Goal: Task Accomplishment & Management: Use online tool/utility

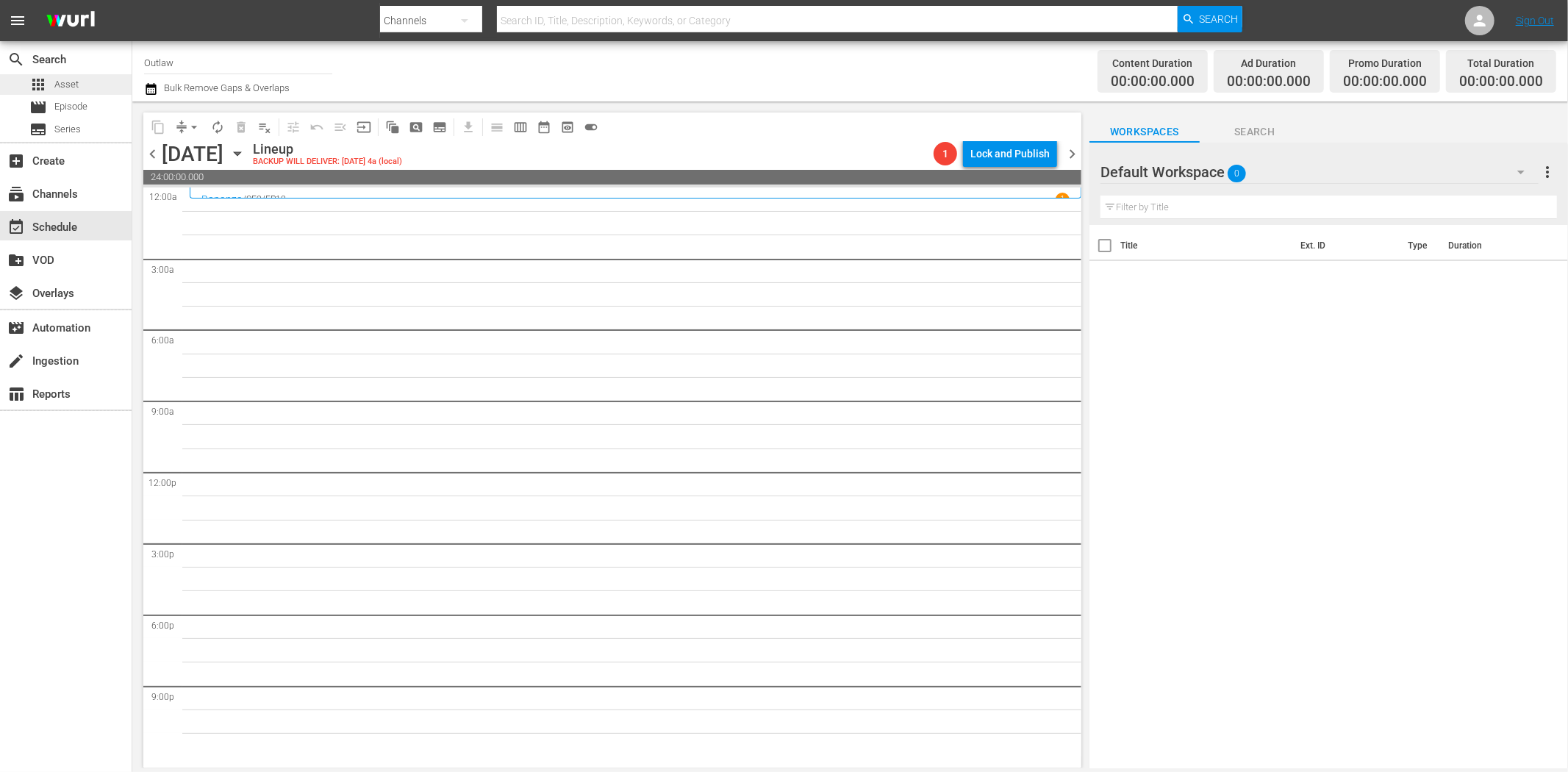
click at [64, 84] on span "Asset" at bounding box center [67, 84] width 25 height 15
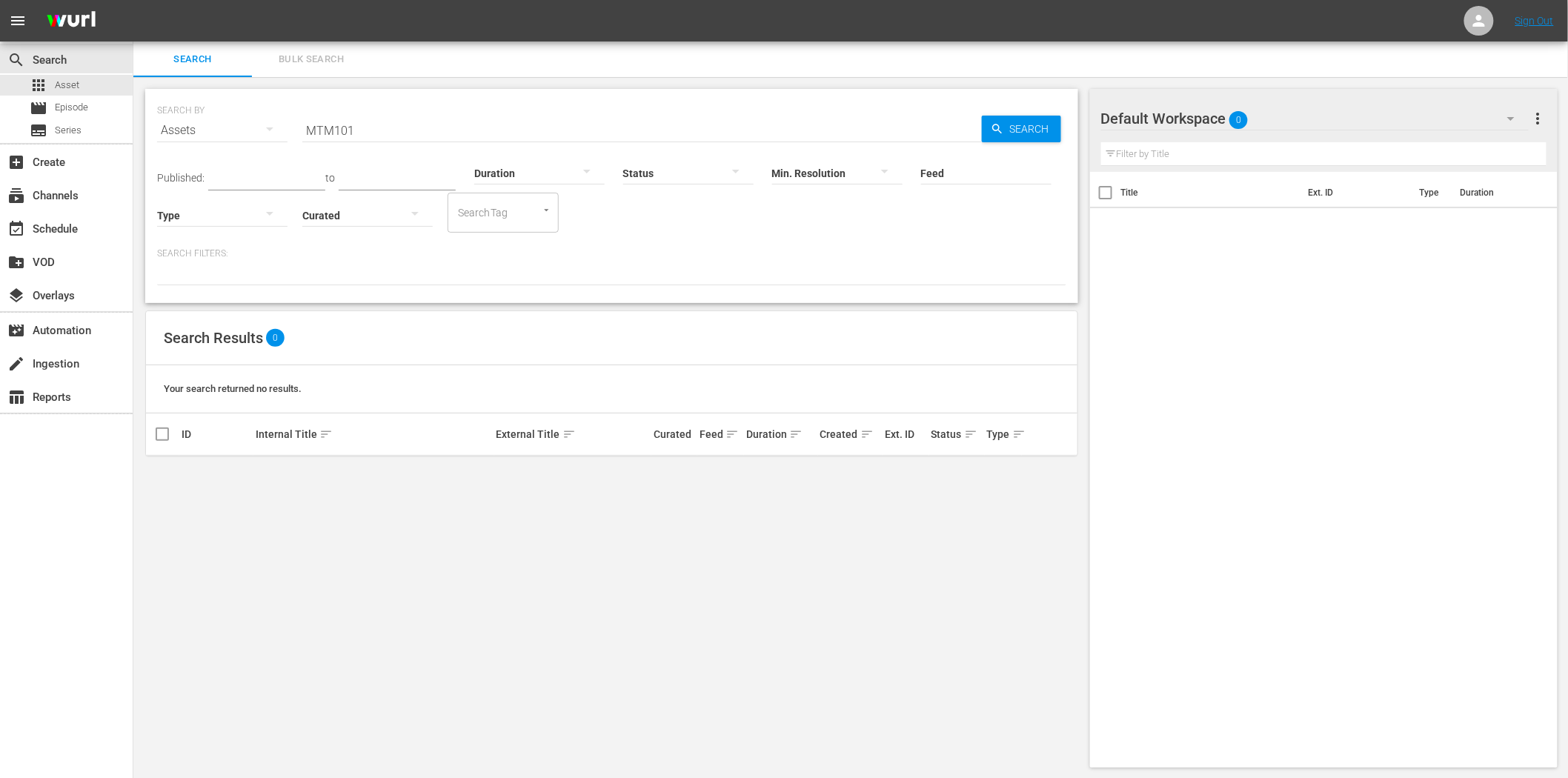
click at [477, 139] on div "Duration" at bounding box center [539, 163] width 131 height 53
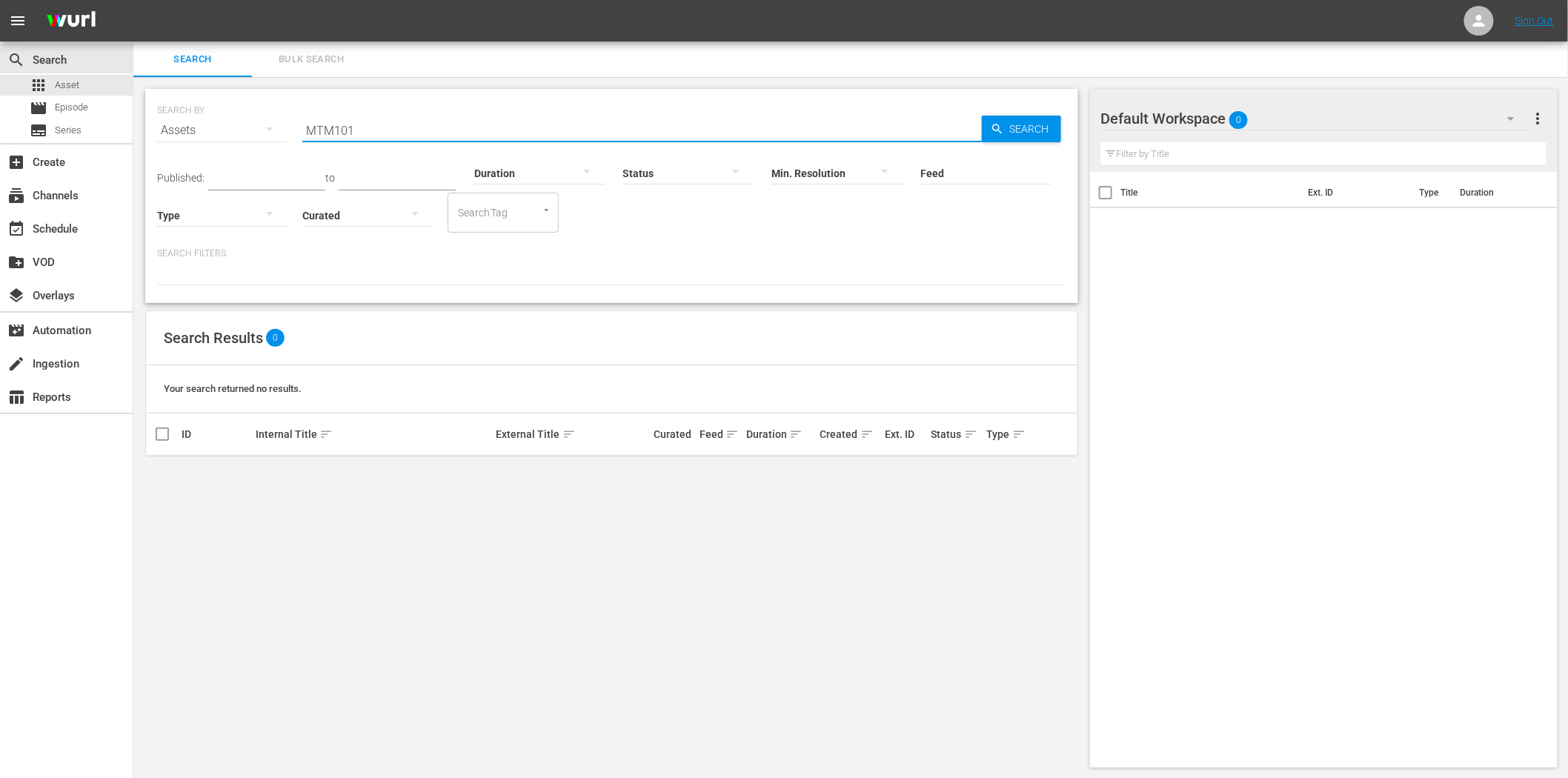
click at [475, 131] on input "MTM101" at bounding box center [642, 131] width 679 height 36
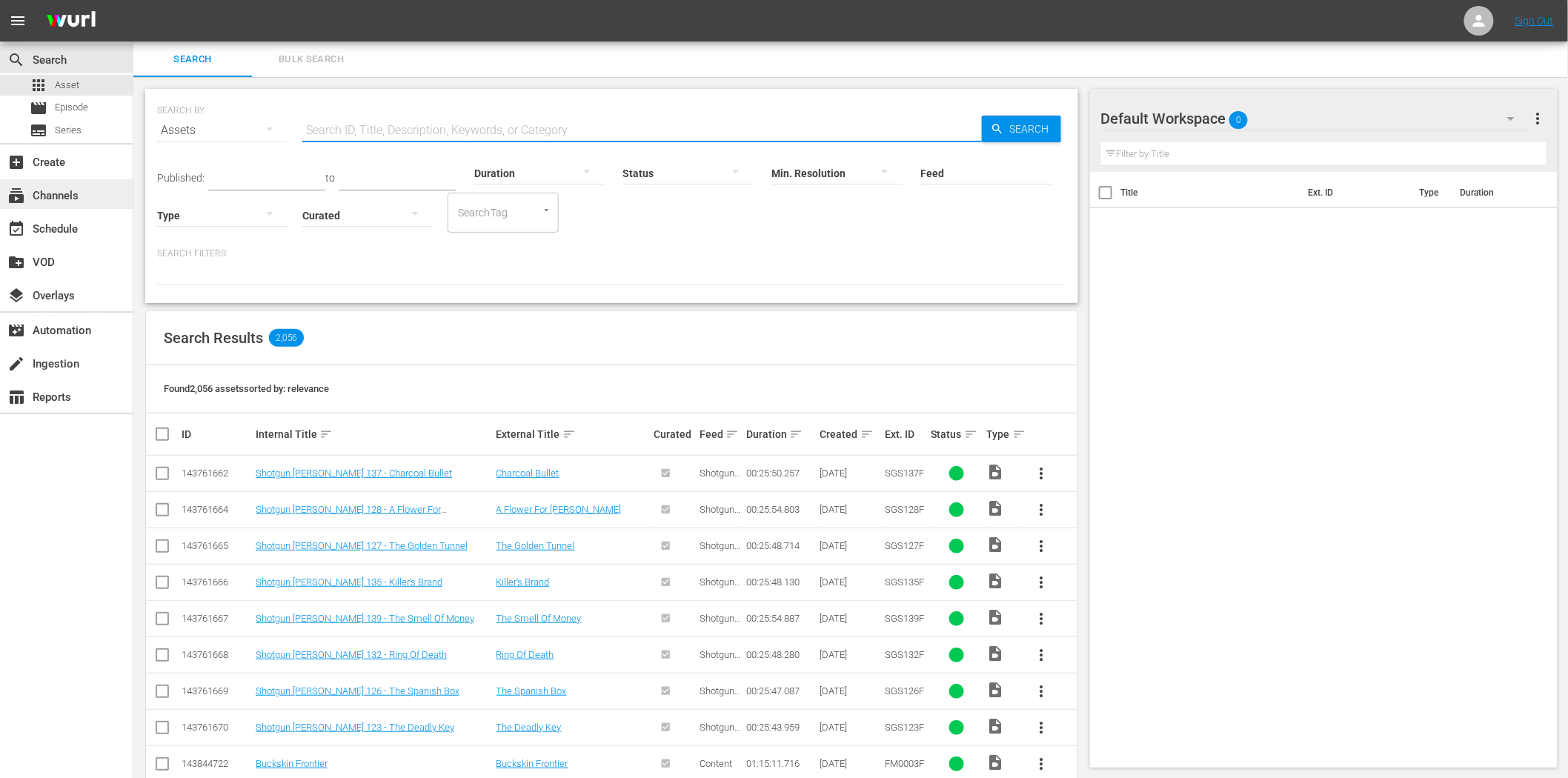
click at [53, 197] on div "subscriptions Channels" at bounding box center [41, 193] width 83 height 13
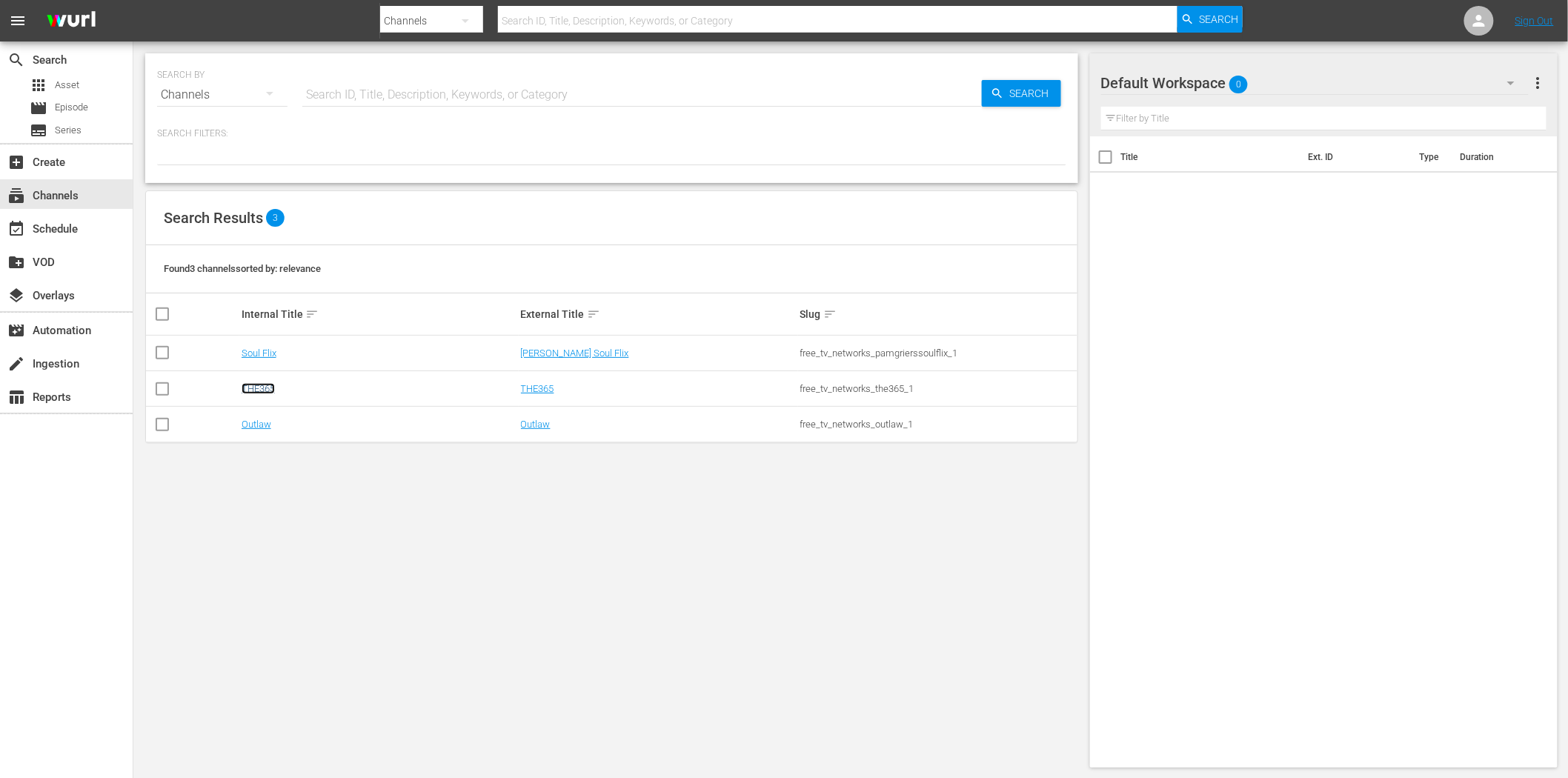
click at [265, 390] on link "THE365" at bounding box center [258, 388] width 33 height 11
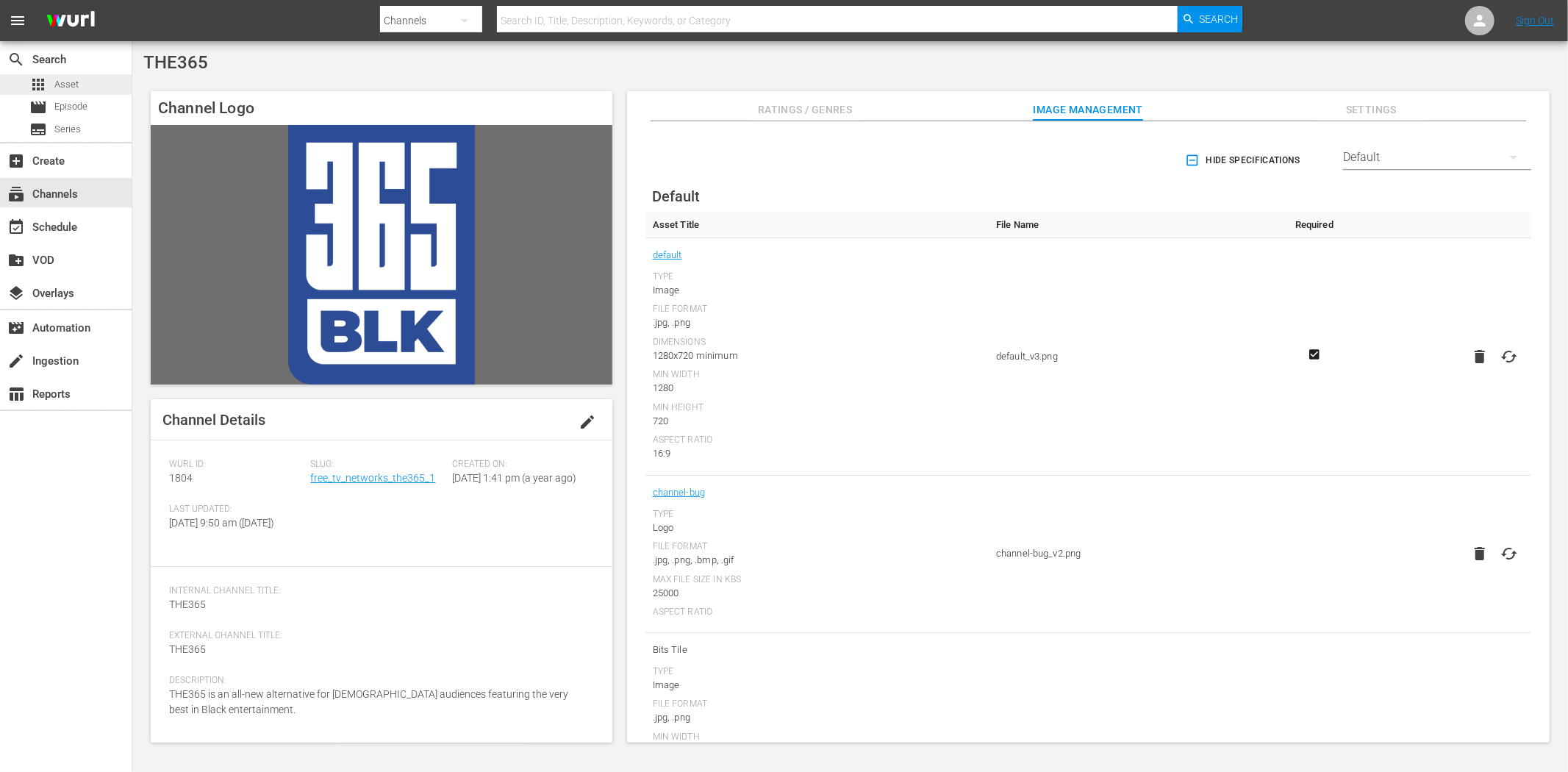
click at [64, 74] on div "apps Asset" at bounding box center [54, 84] width 49 height 21
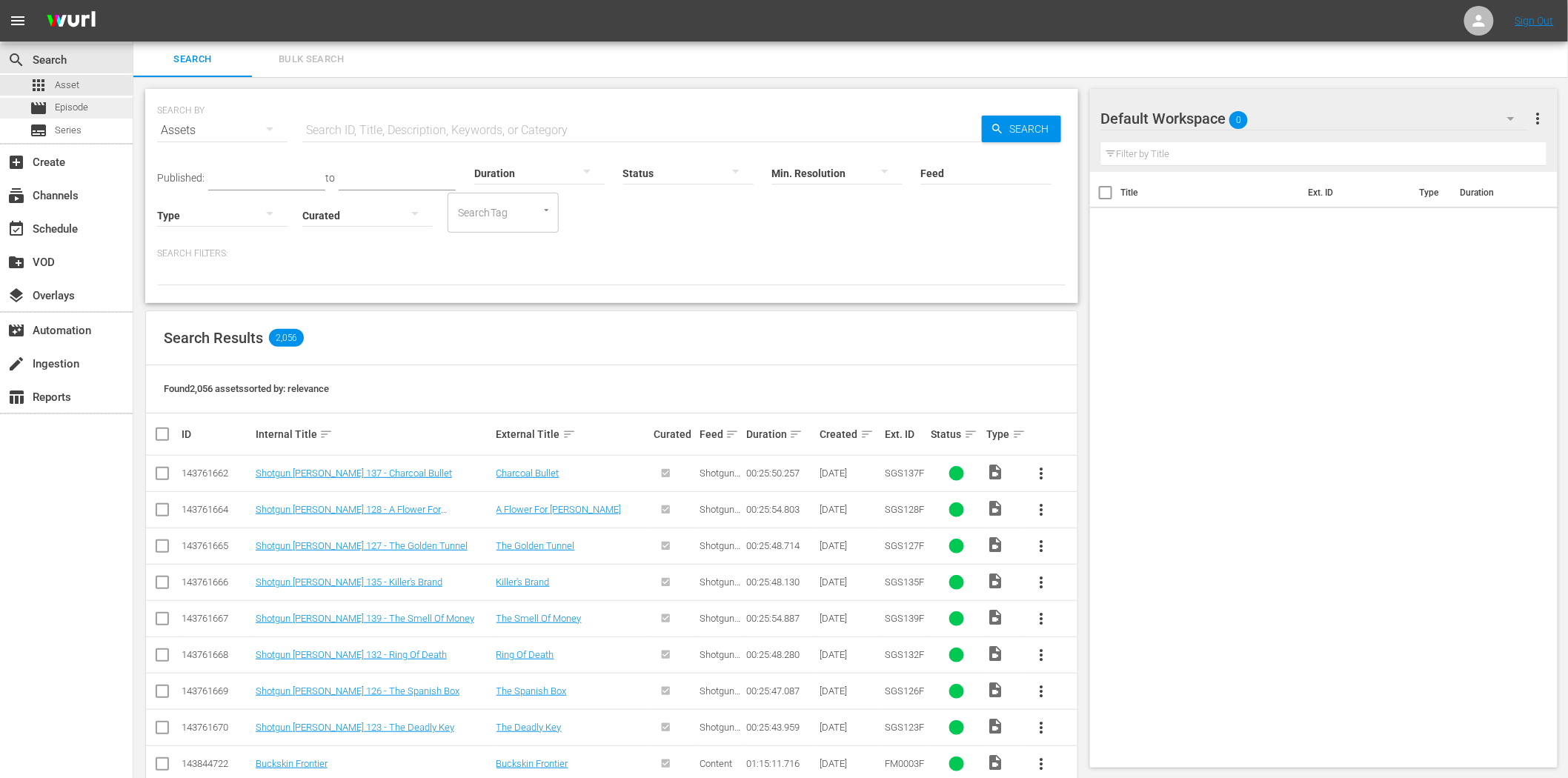
click at [94, 102] on div "movie Episode" at bounding box center [66, 107] width 132 height 21
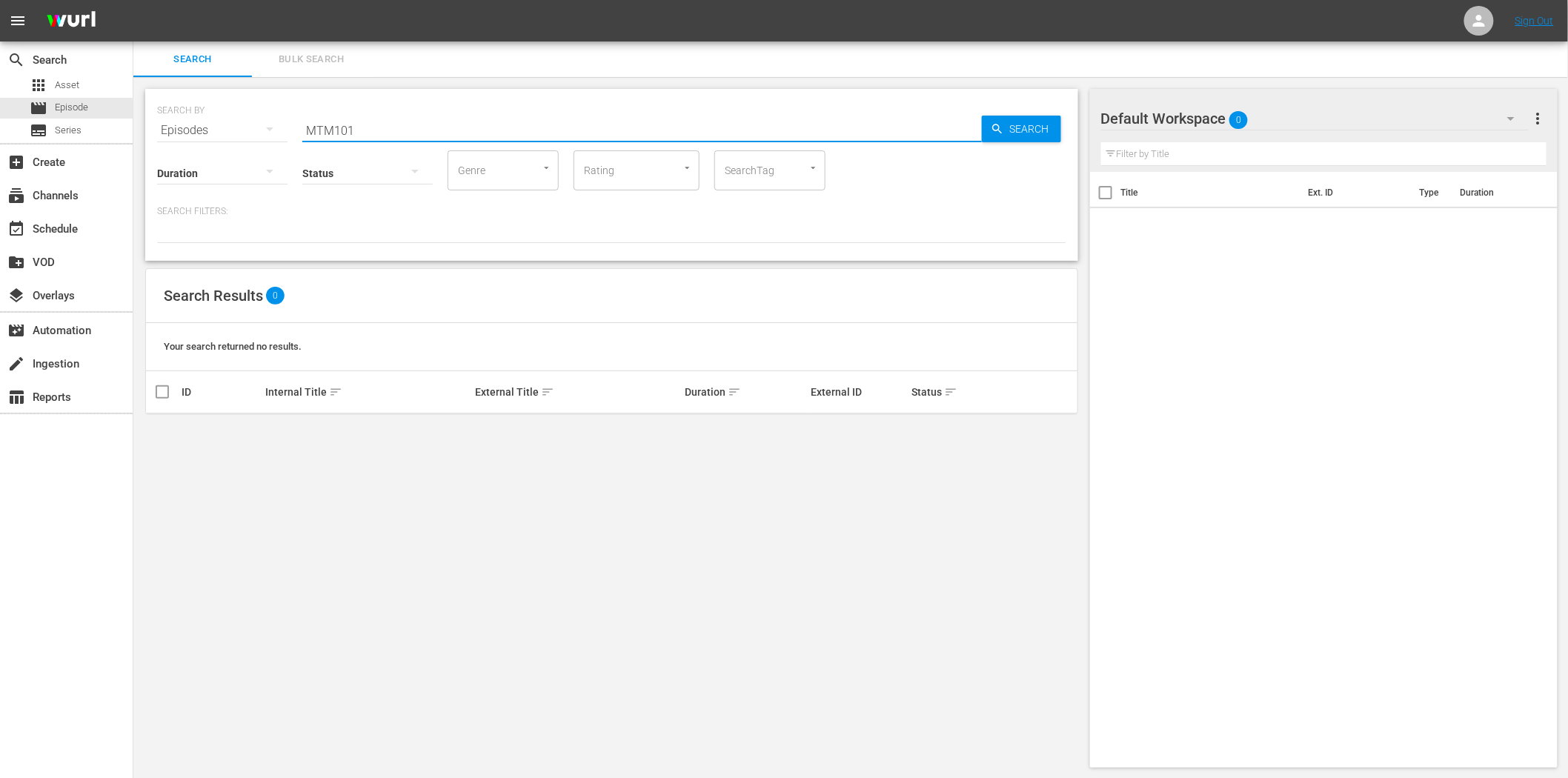
click at [449, 135] on input "MTM101" at bounding box center [642, 131] width 679 height 36
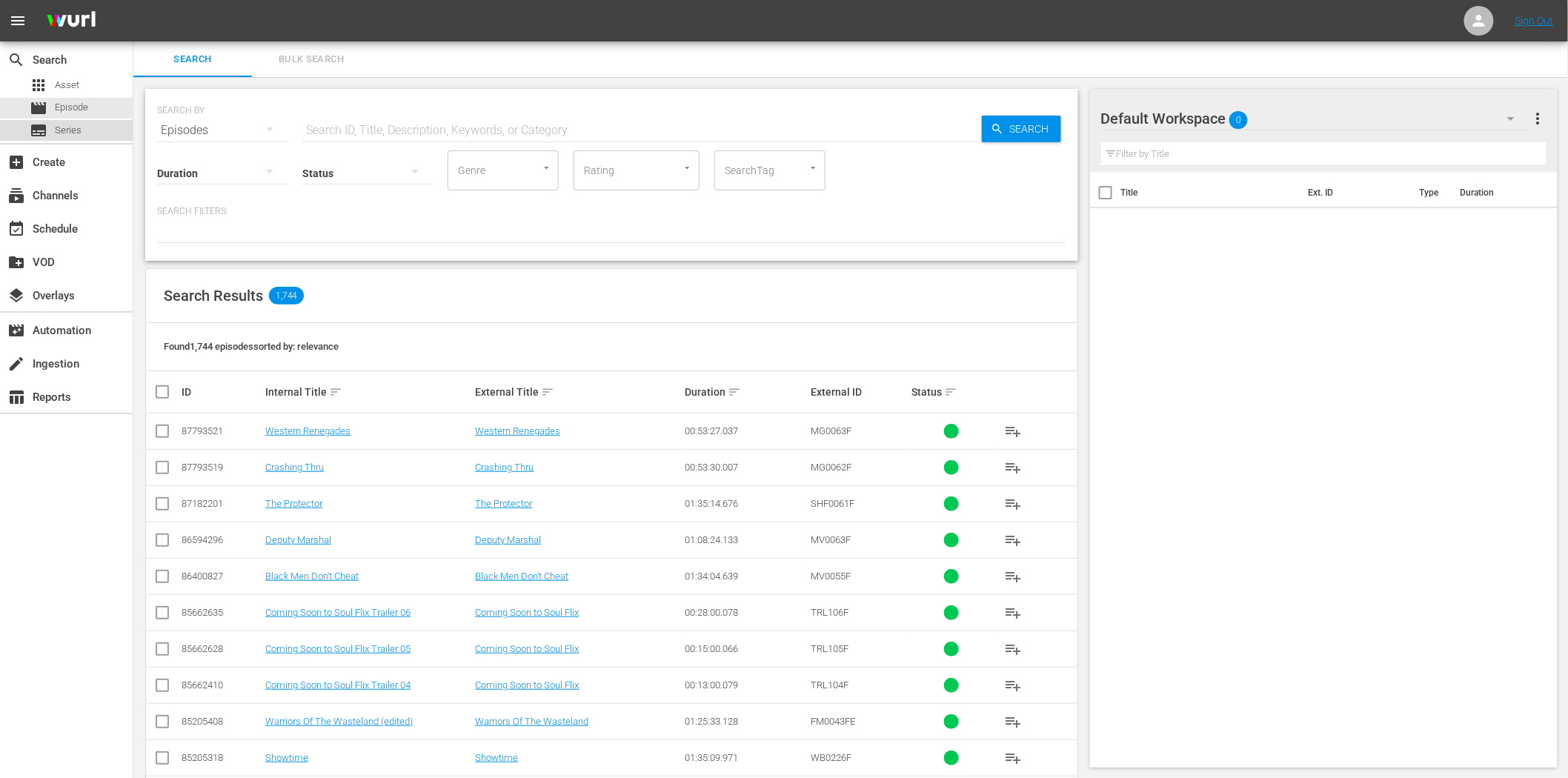
click at [62, 128] on span "Series" at bounding box center [68, 130] width 26 height 15
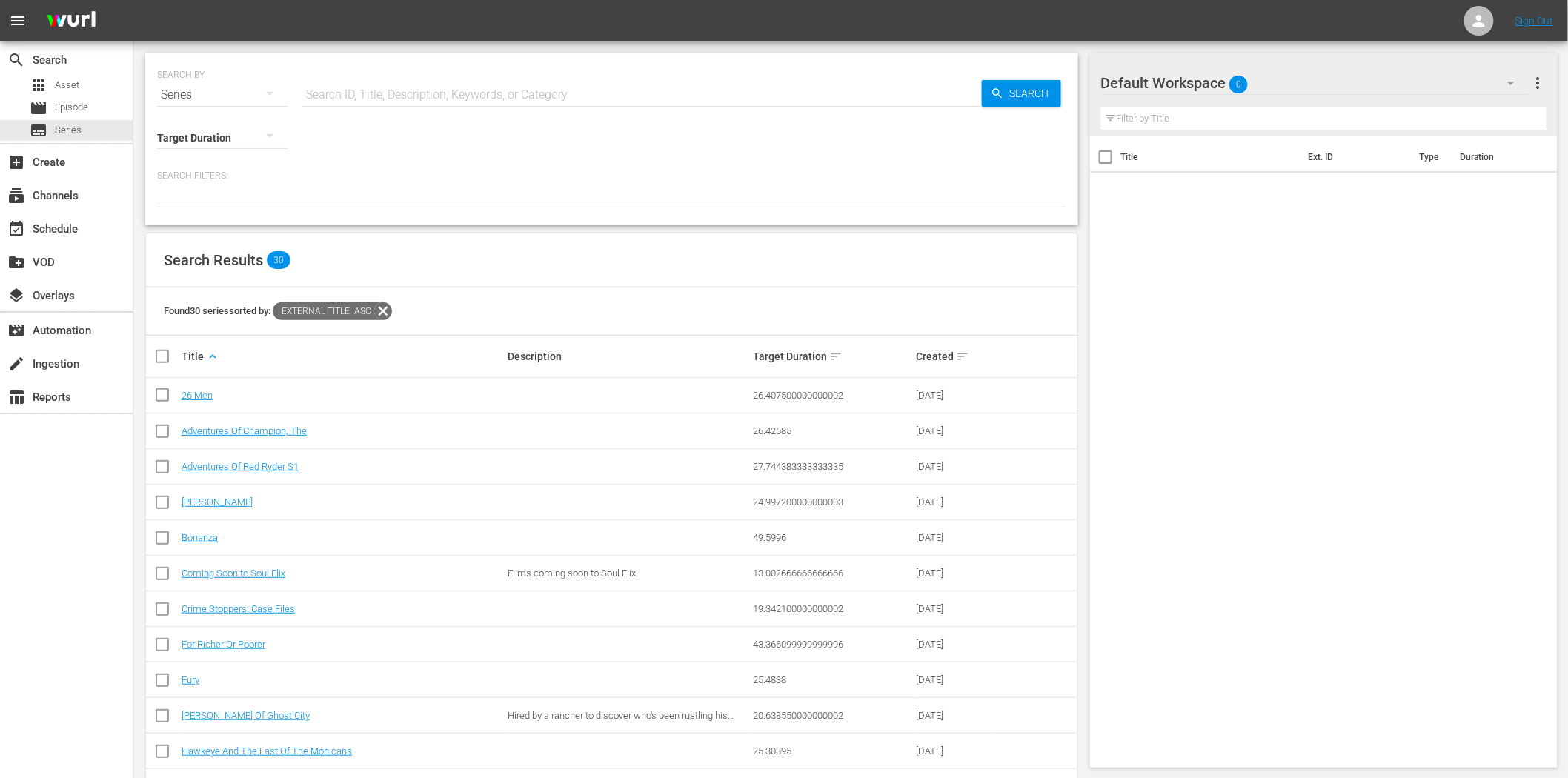
click at [385, 311] on icon at bounding box center [383, 311] width 19 height 19
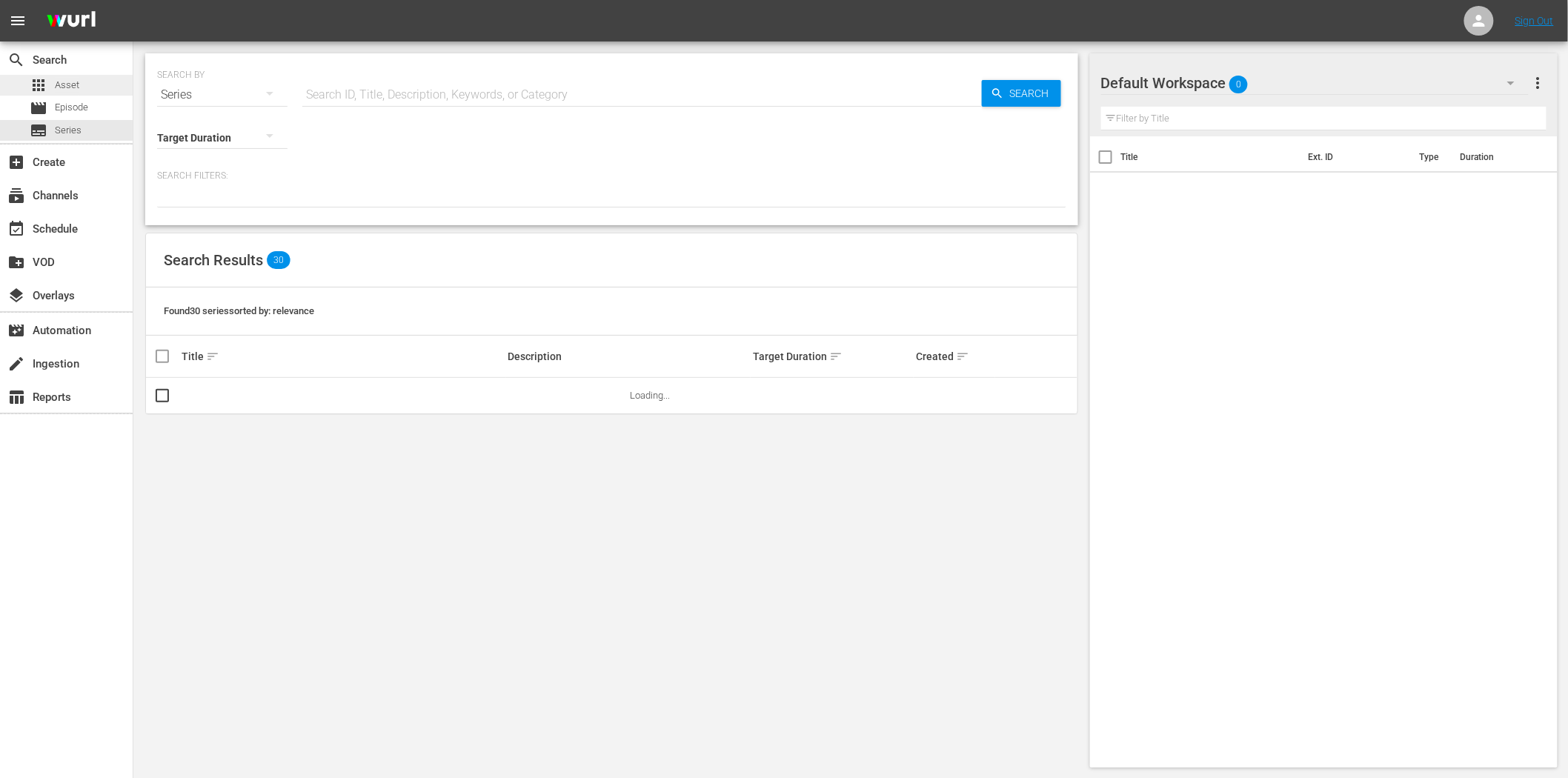
click at [63, 79] on span "Asset" at bounding box center [67, 85] width 25 height 15
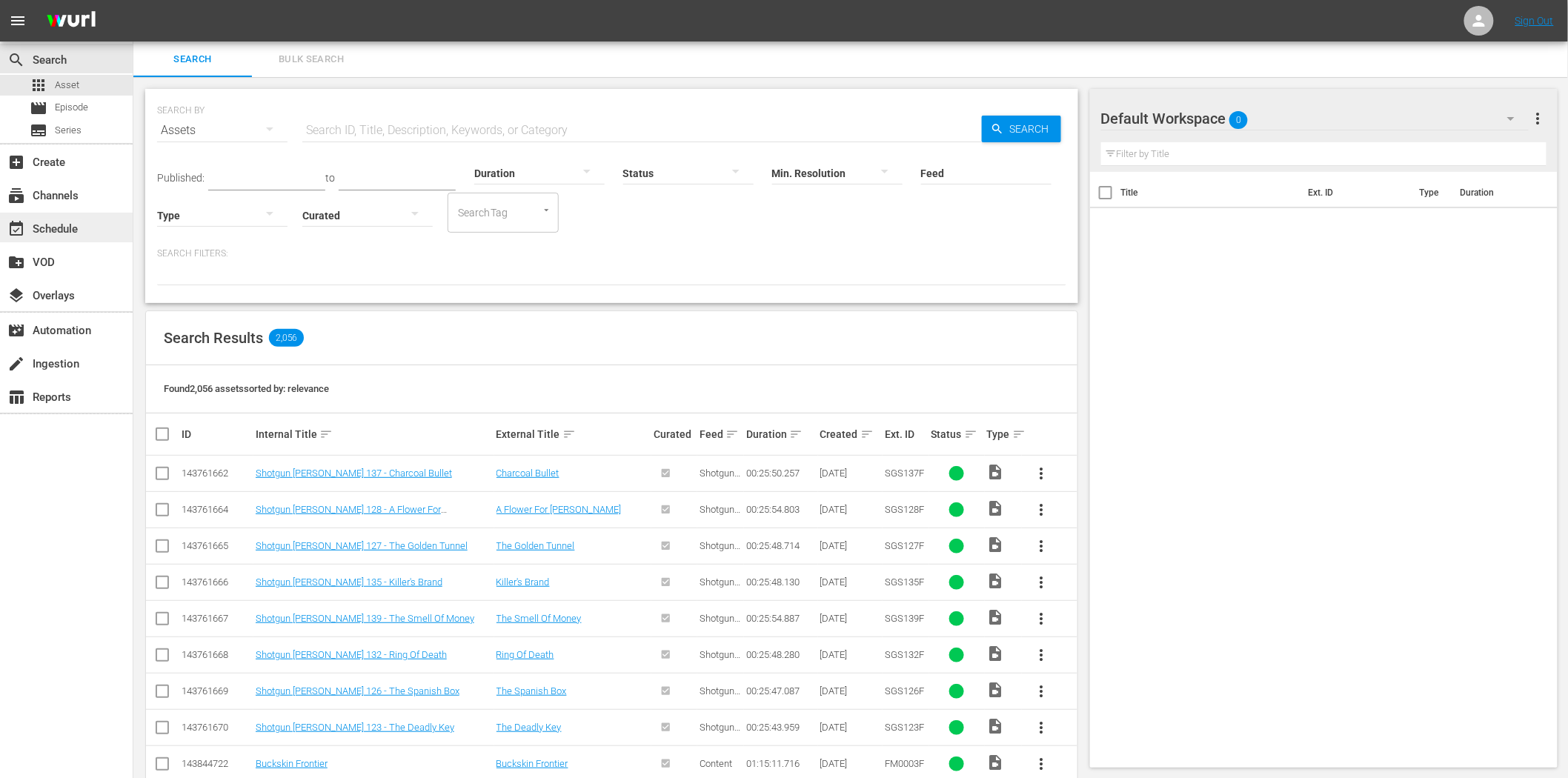
click at [39, 223] on div "event_available Schedule" at bounding box center [41, 226] width 83 height 13
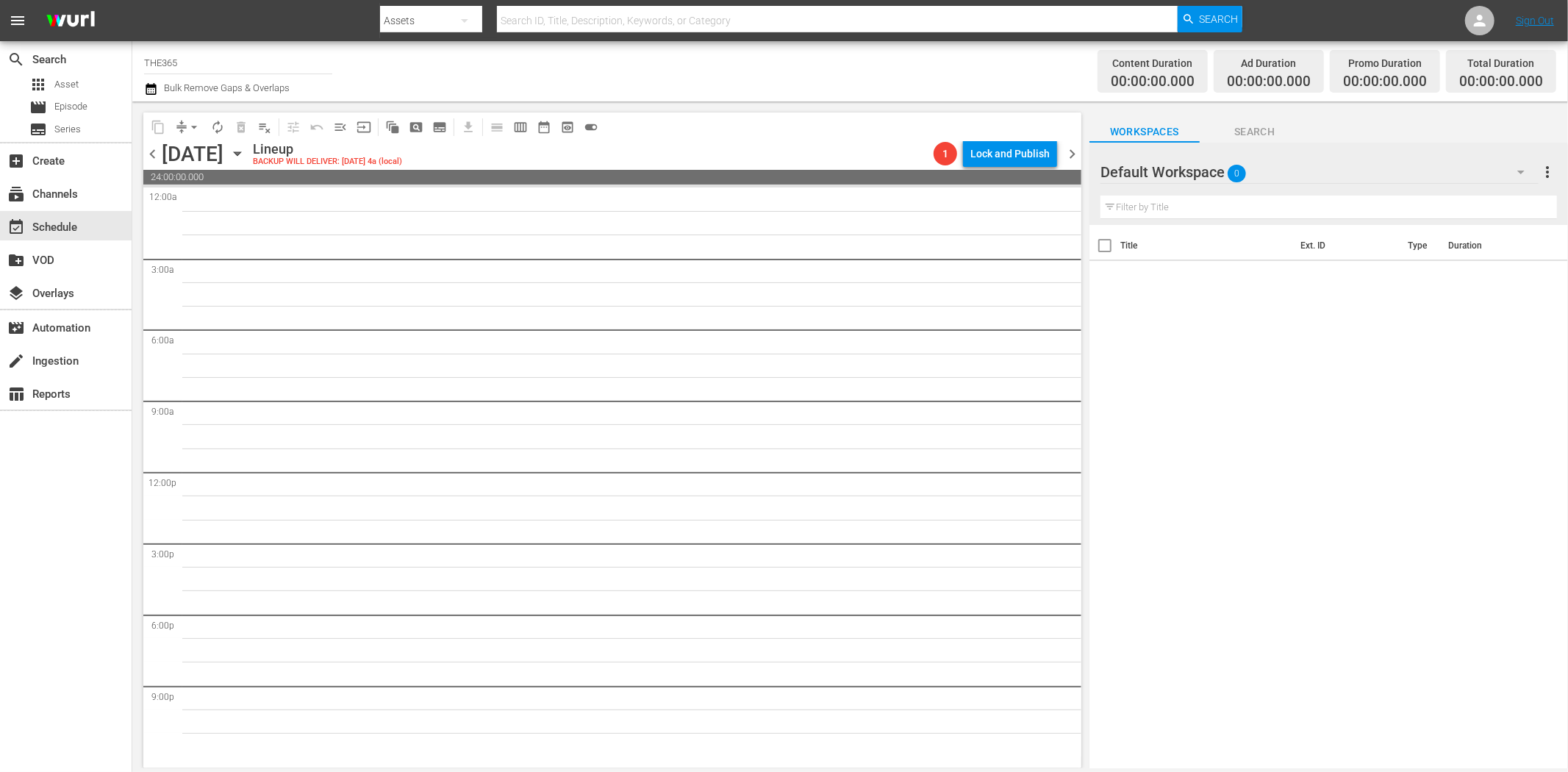
click at [246, 149] on icon "button" at bounding box center [237, 153] width 16 height 16
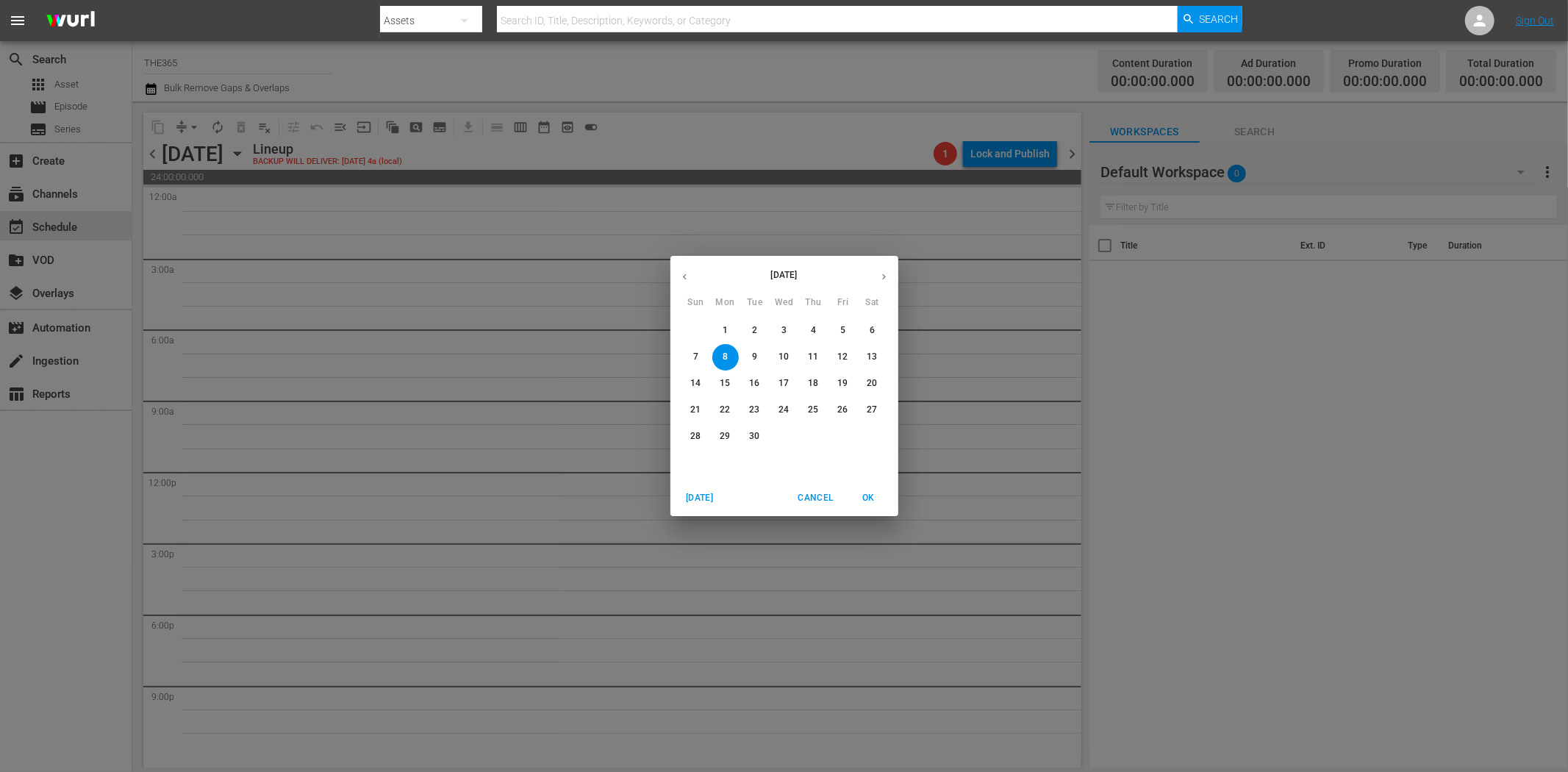
click at [685, 275] on icon "button" at bounding box center [685, 277] width 4 height 6
click at [790, 440] on span "27" at bounding box center [784, 436] width 26 height 12
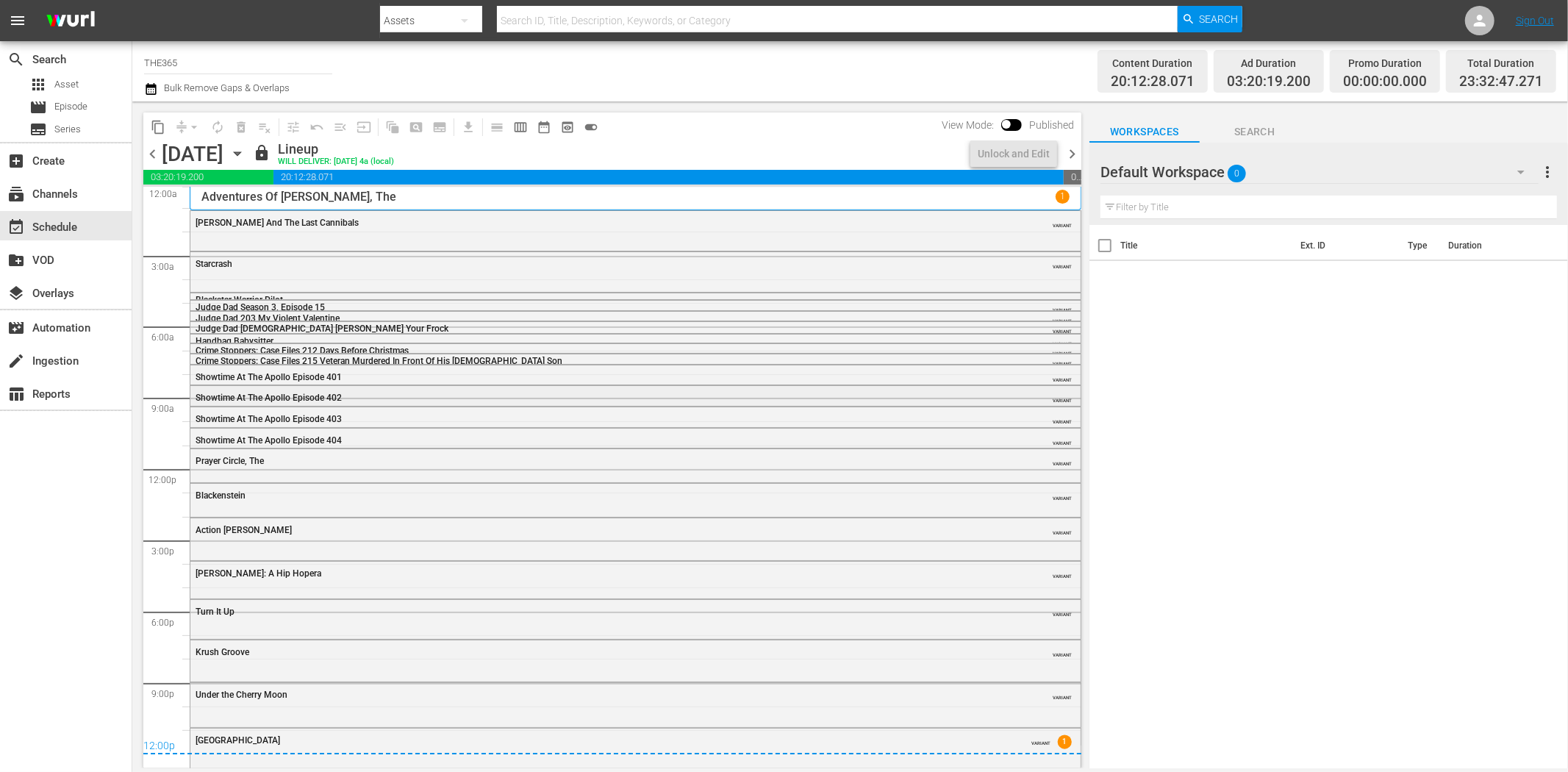
scroll to position [4, 0]
click at [1077, 149] on span "chevron_right" at bounding box center [1072, 154] width 18 height 18
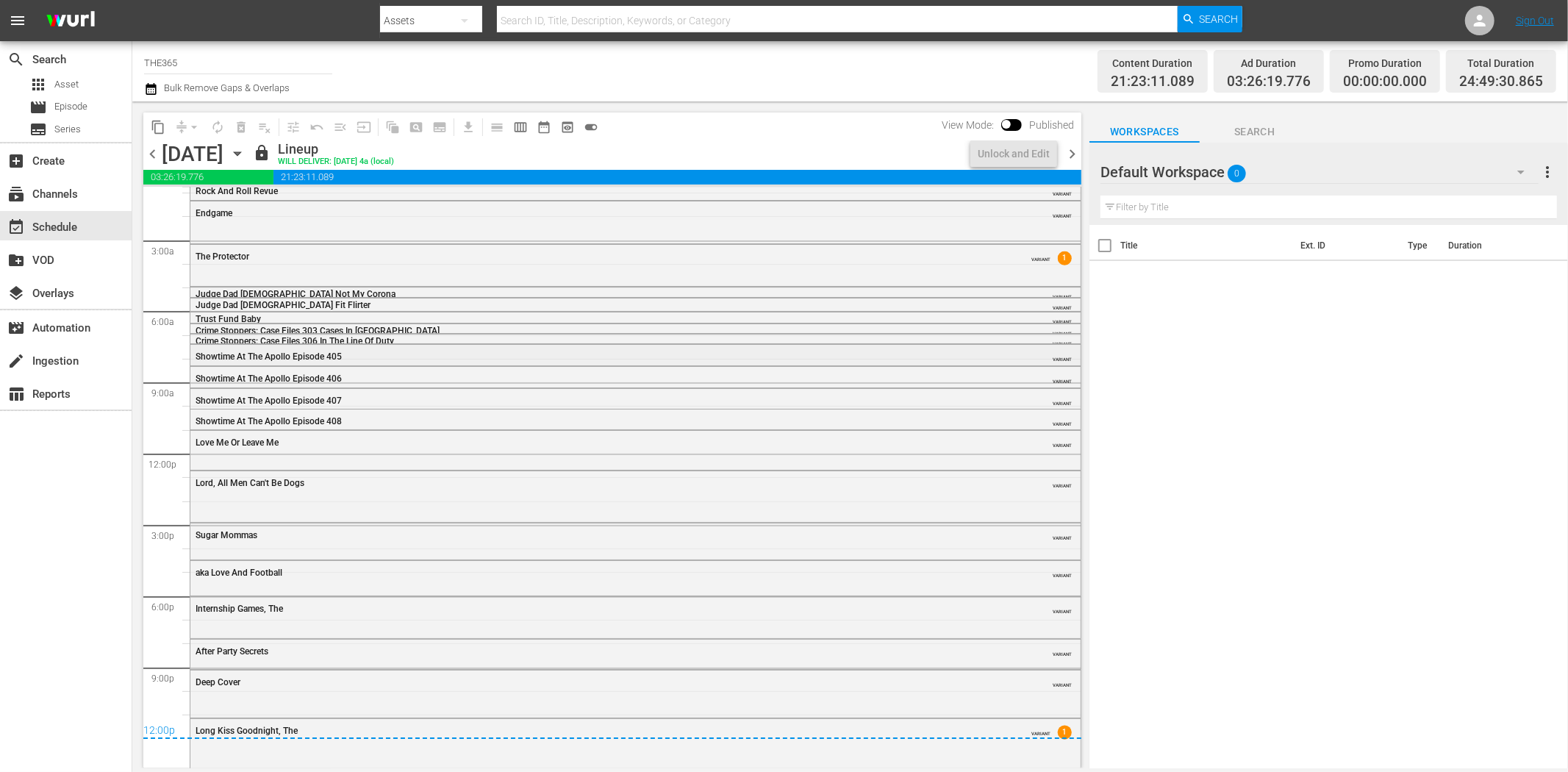
scroll to position [24, 0]
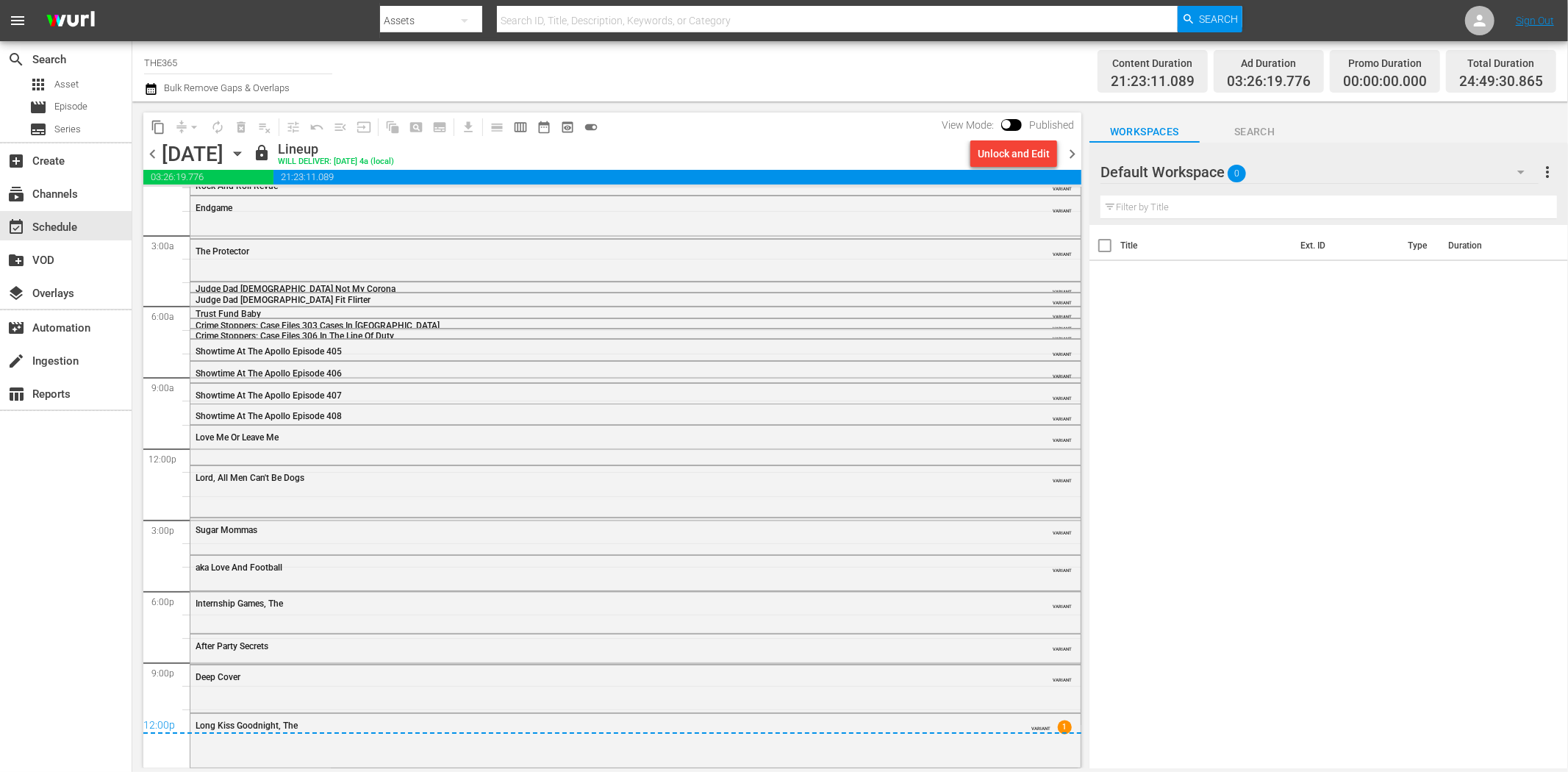
click at [1074, 156] on span "chevron_right" at bounding box center [1072, 154] width 18 height 18
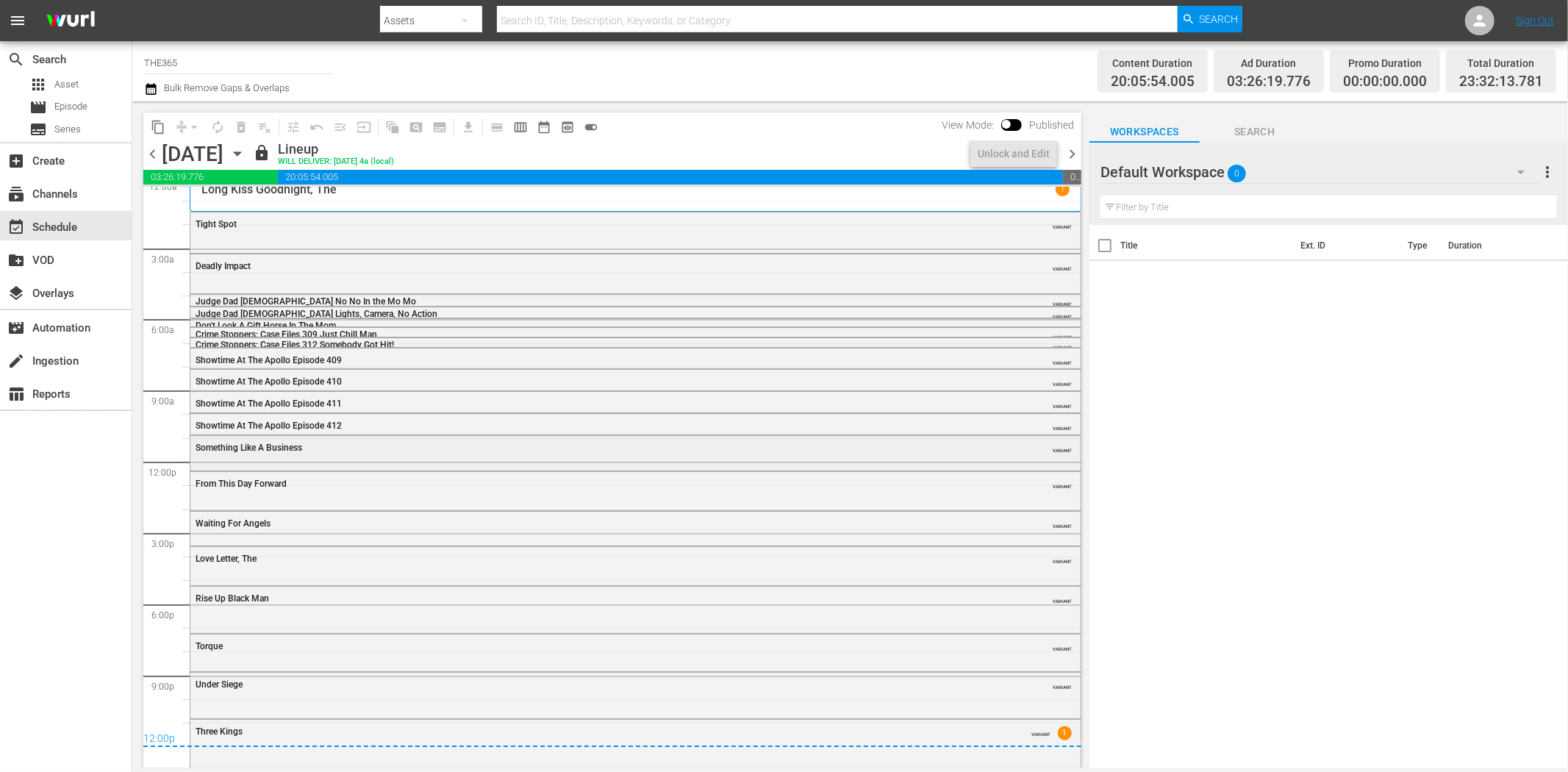
scroll to position [12, 0]
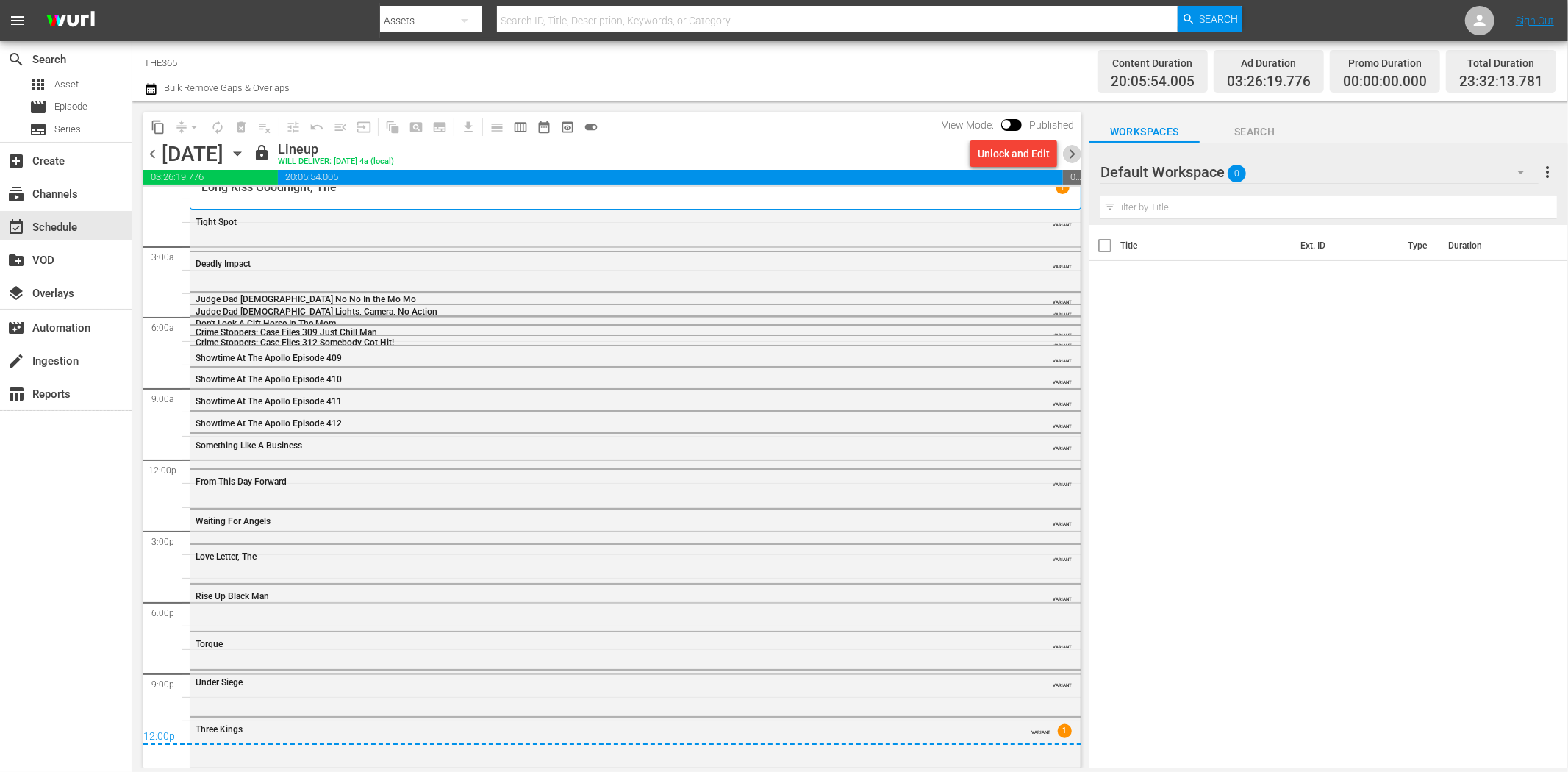
click at [1071, 154] on span "chevron_right" at bounding box center [1072, 154] width 18 height 18
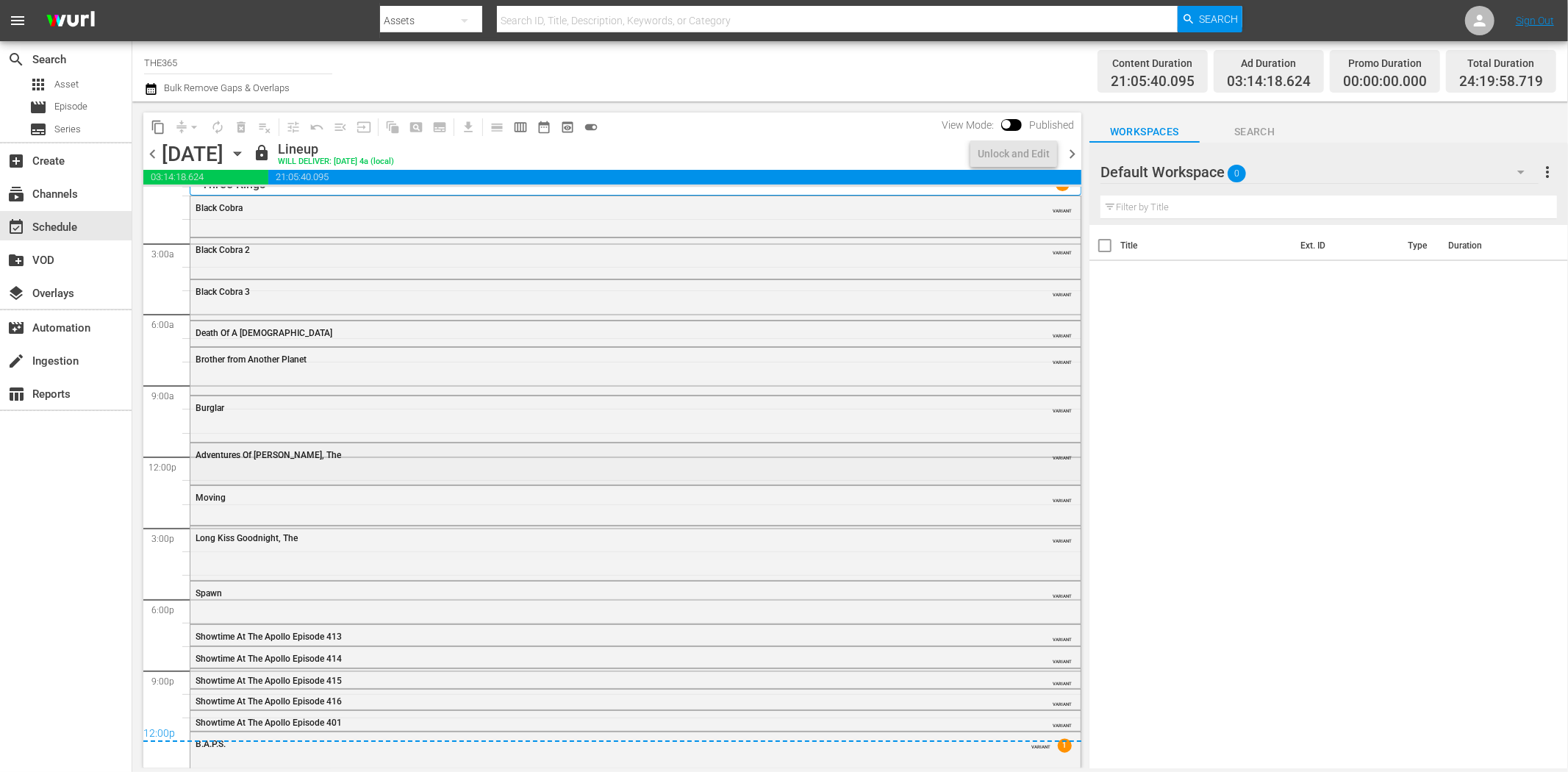
scroll to position [20, 0]
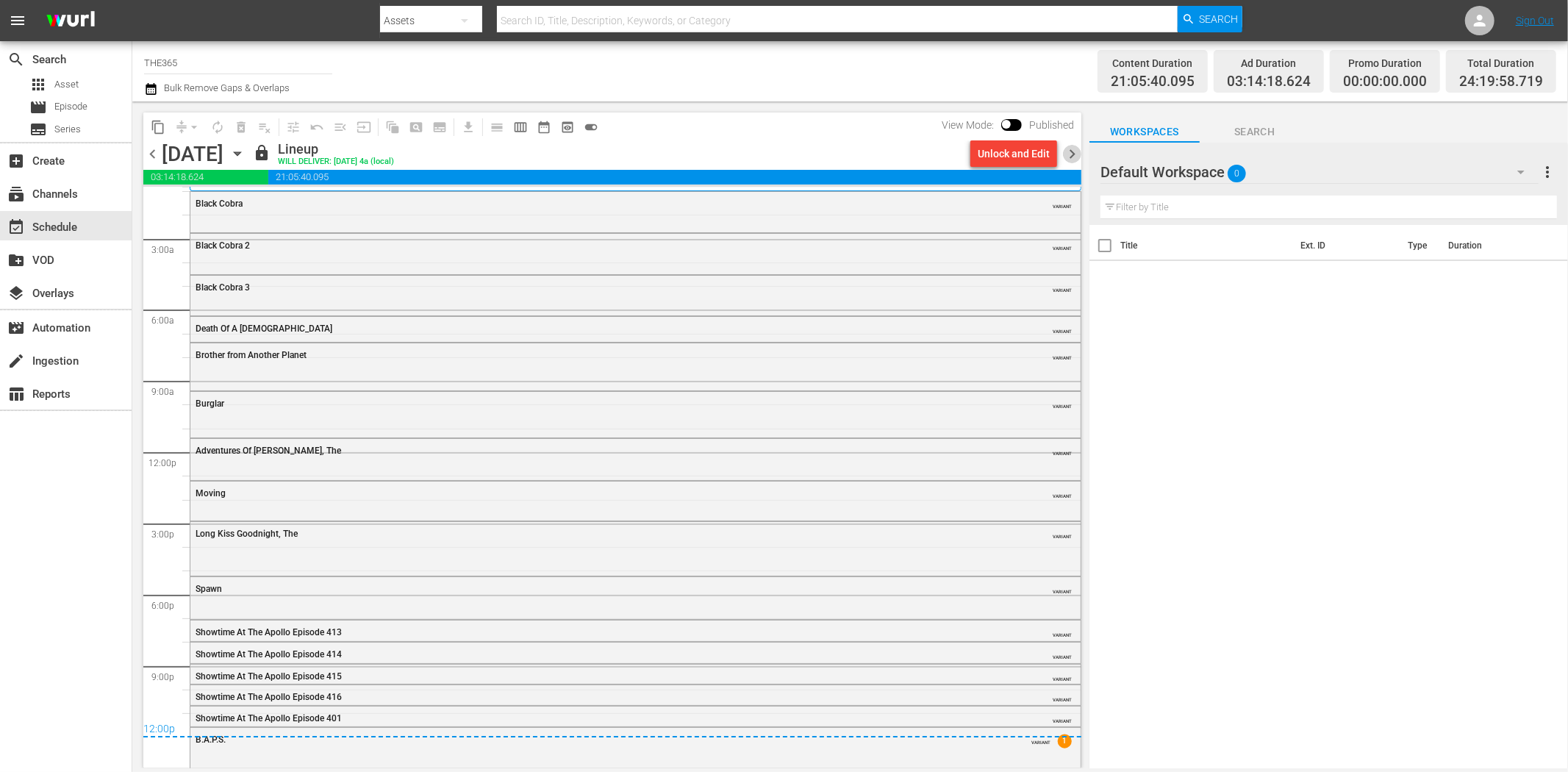
click at [1073, 150] on span "chevron_right" at bounding box center [1072, 154] width 18 height 18
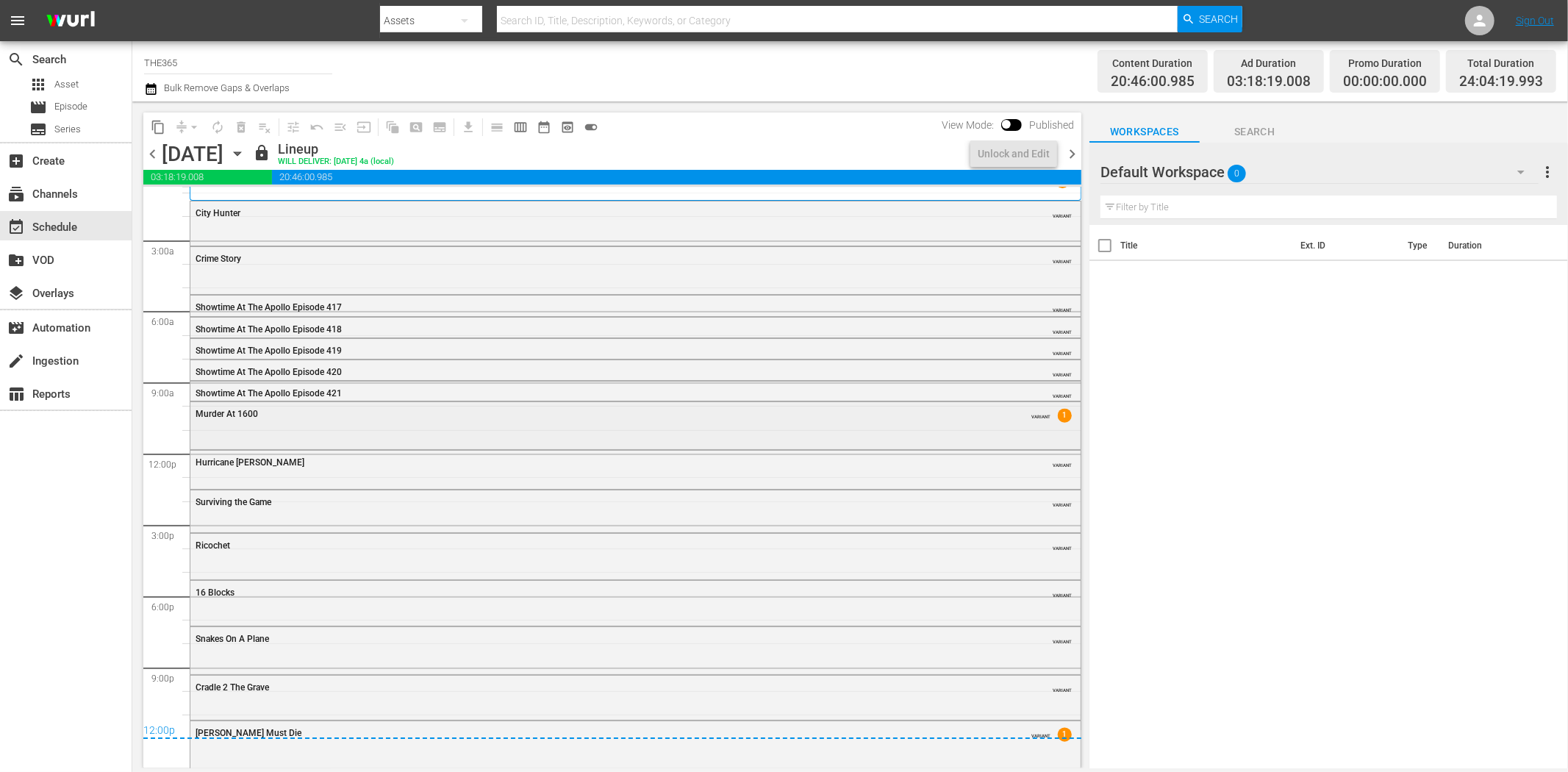
scroll to position [22, 0]
click at [1074, 150] on span "chevron_right" at bounding box center [1072, 154] width 18 height 18
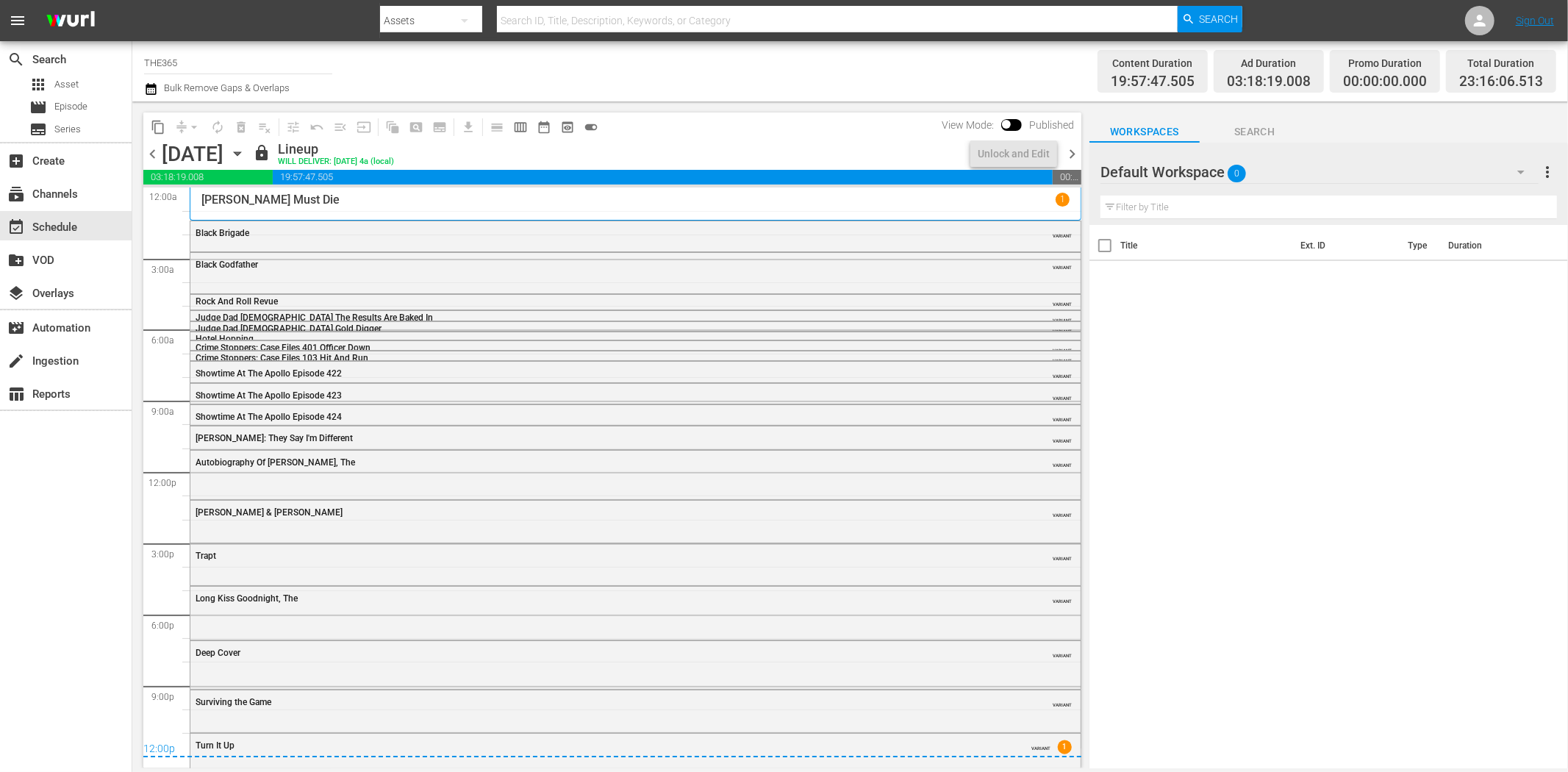
scroll to position [5, 0]
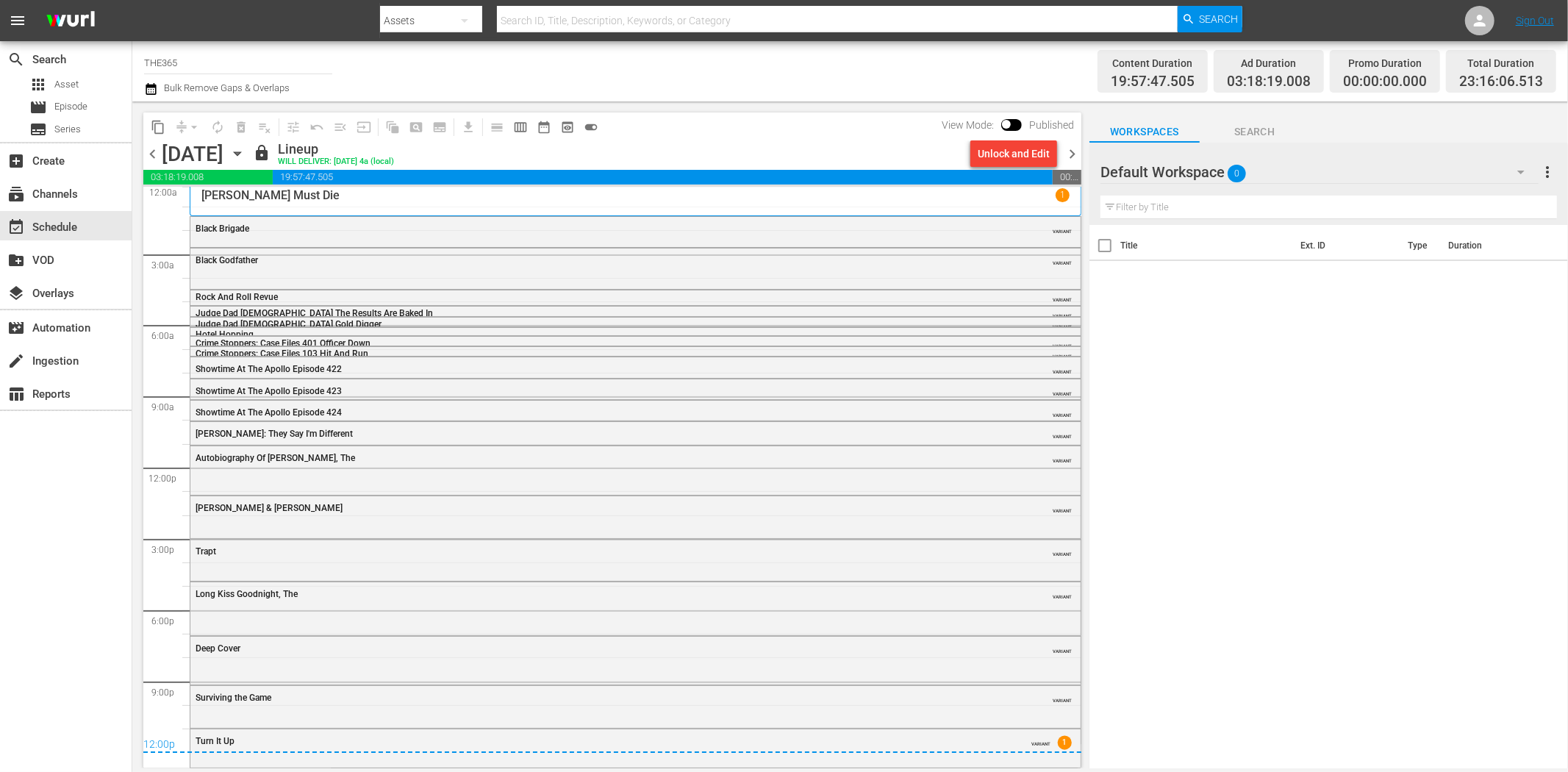
click at [1073, 148] on span "chevron_right" at bounding box center [1072, 154] width 18 height 18
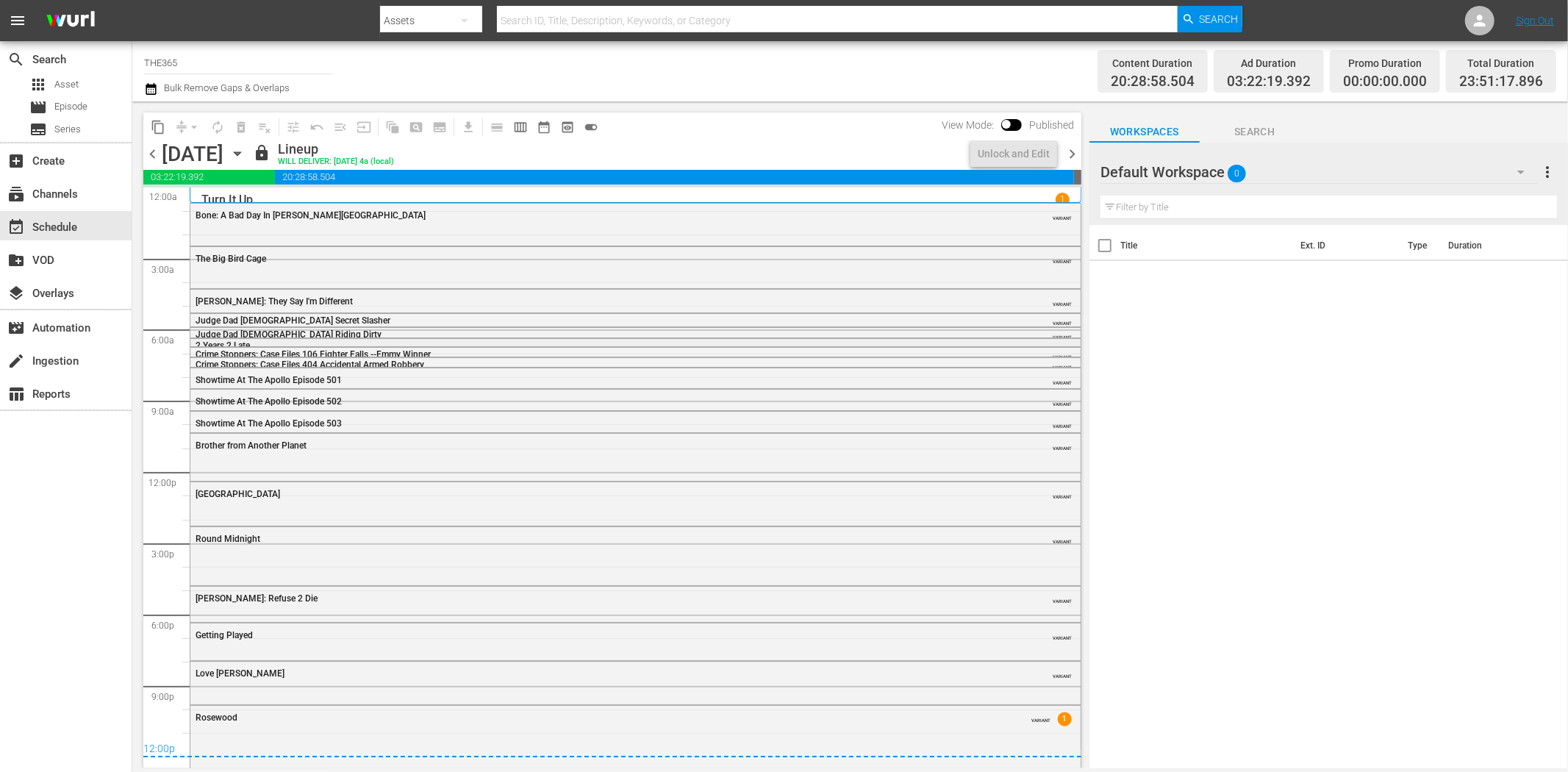
scroll to position [2, 0]
click at [1071, 153] on span "chevron_right" at bounding box center [1072, 154] width 18 height 18
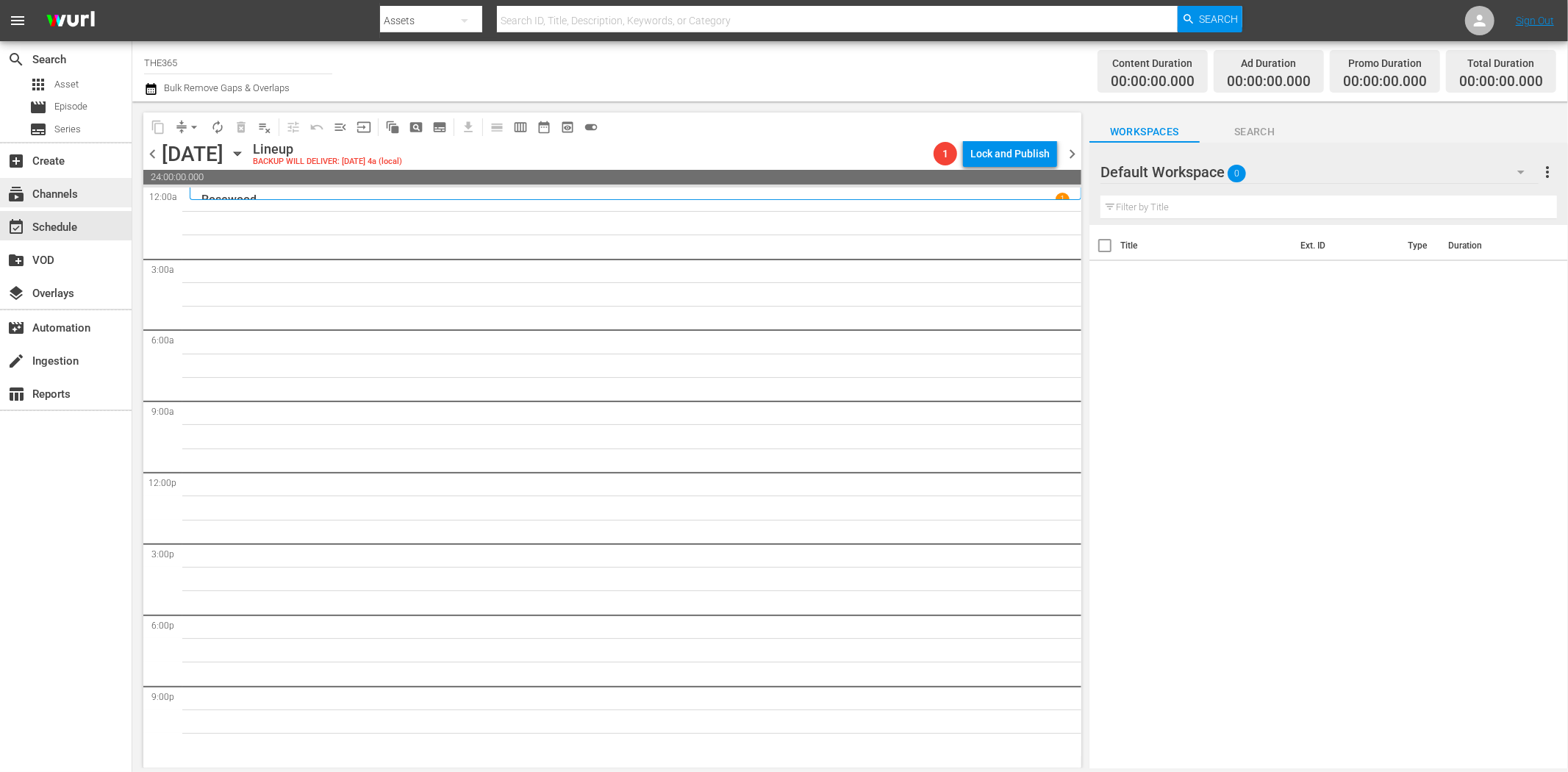
click at [98, 193] on div "subscriptions Channels" at bounding box center [65, 193] width 131 height 29
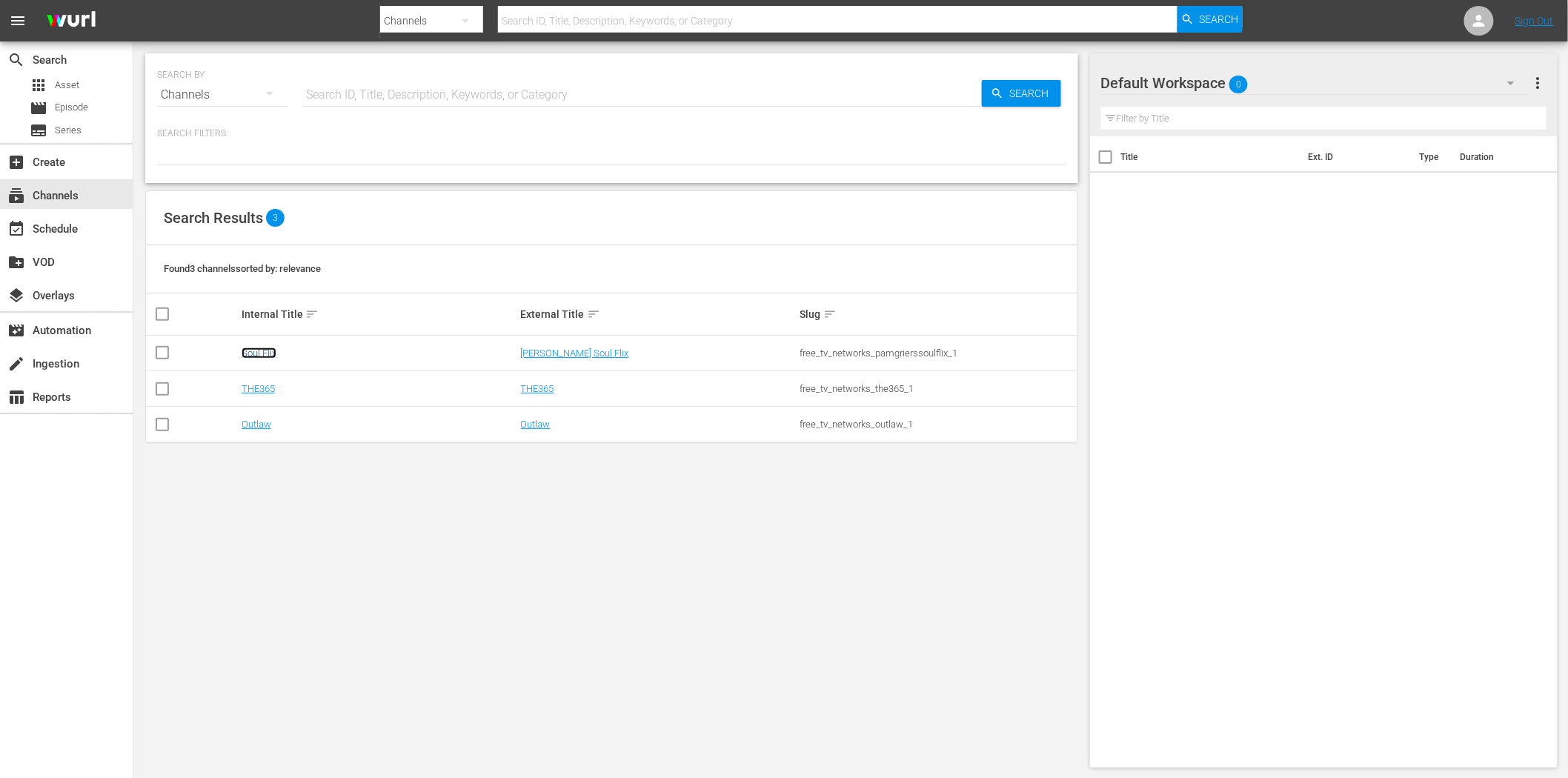
click at [256, 357] on link "Soul Flix" at bounding box center [258, 353] width 35 height 11
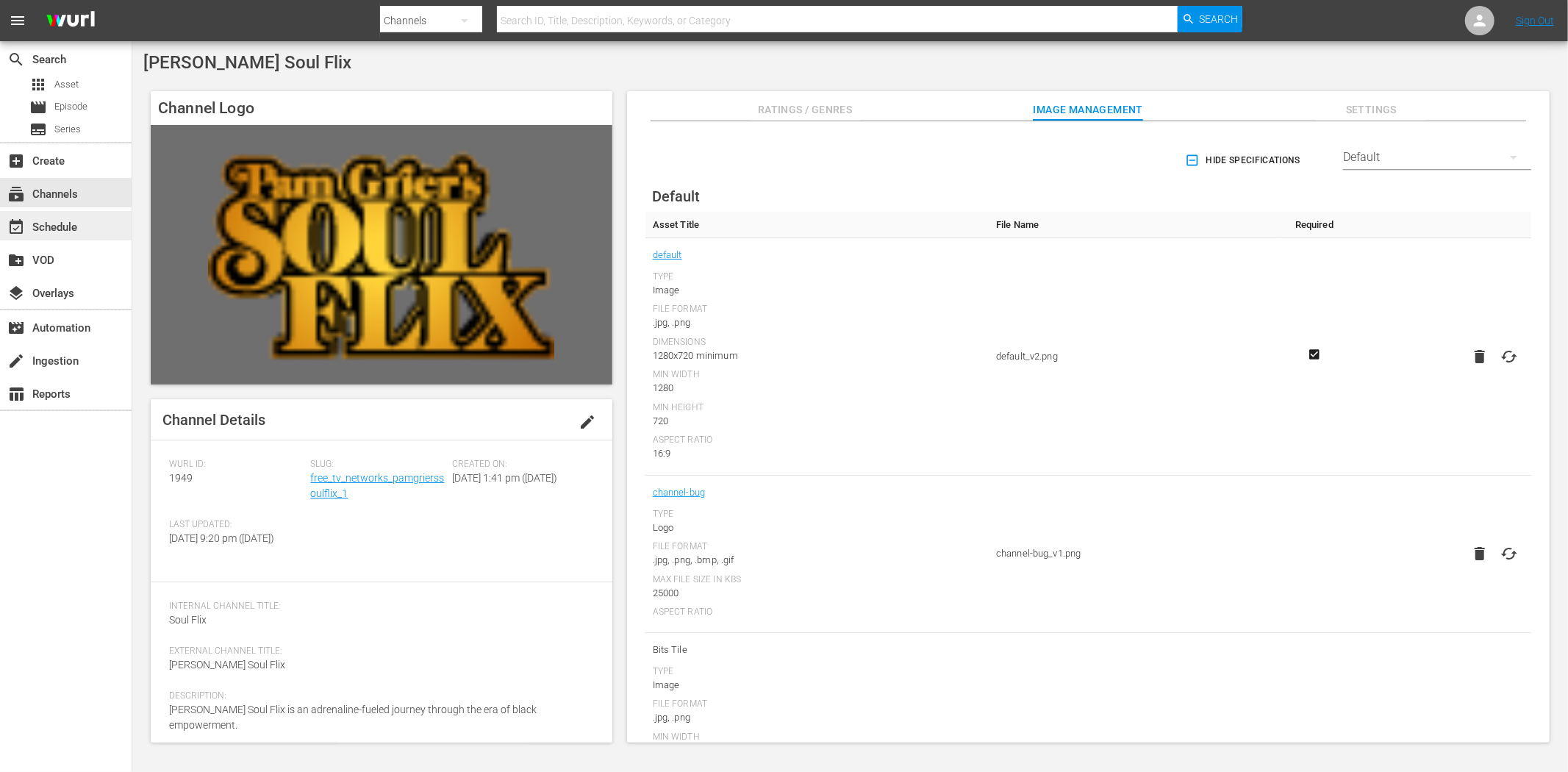
click at [71, 228] on div "event_available Schedule" at bounding box center [41, 224] width 82 height 13
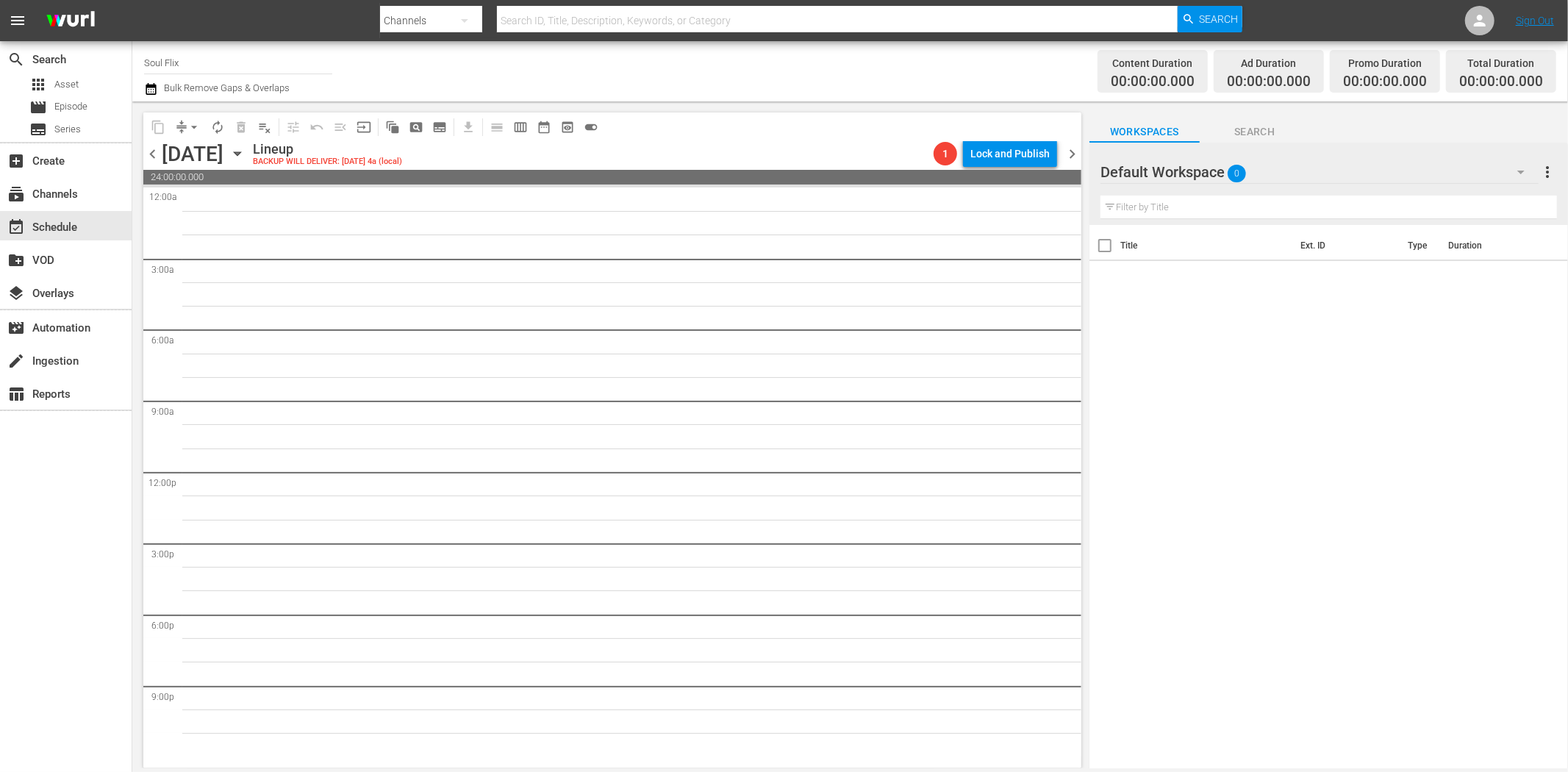
click at [246, 157] on icon "button" at bounding box center [237, 153] width 16 height 16
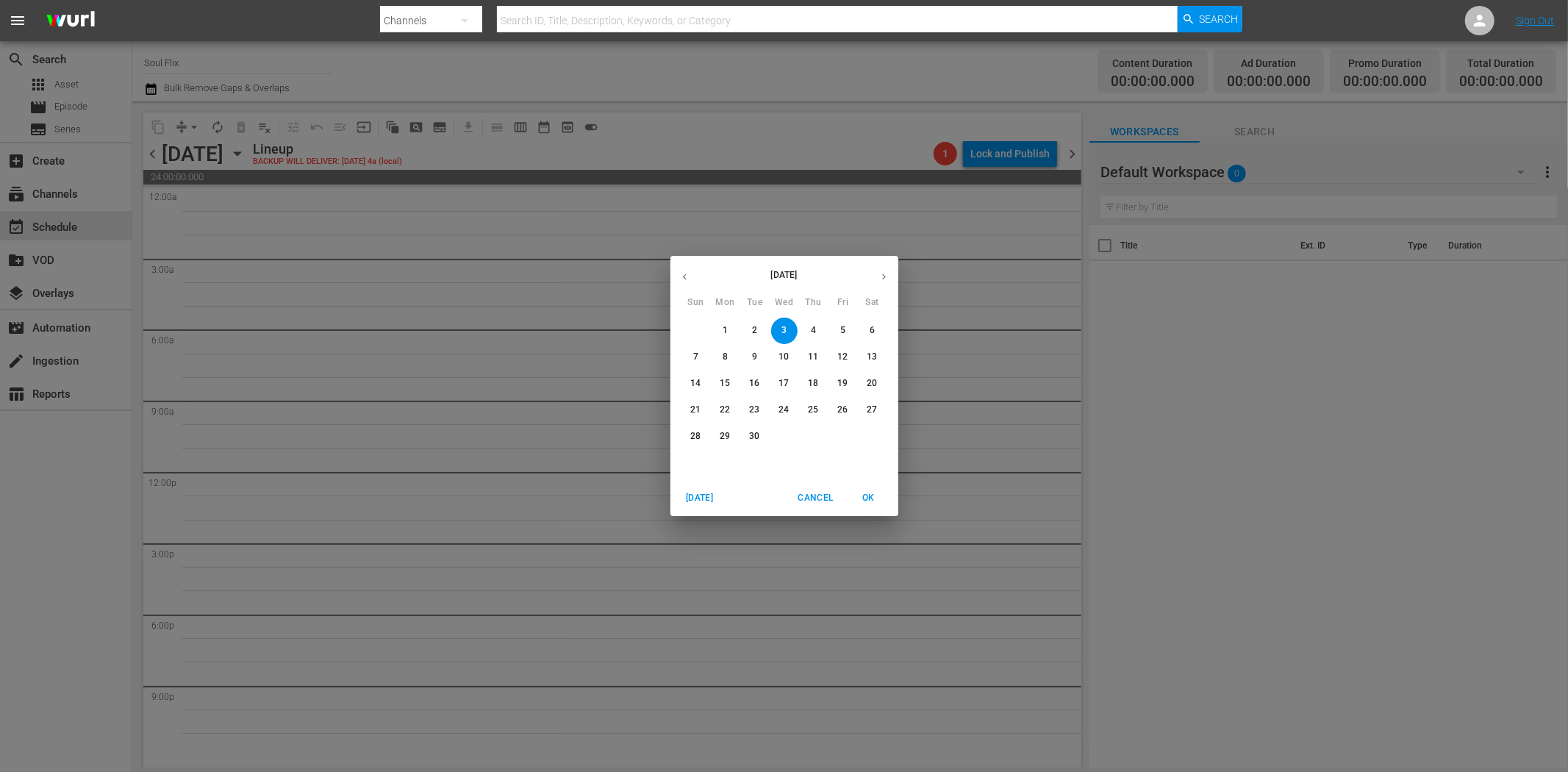
click at [783, 380] on p "17" at bounding box center [783, 383] width 10 height 12
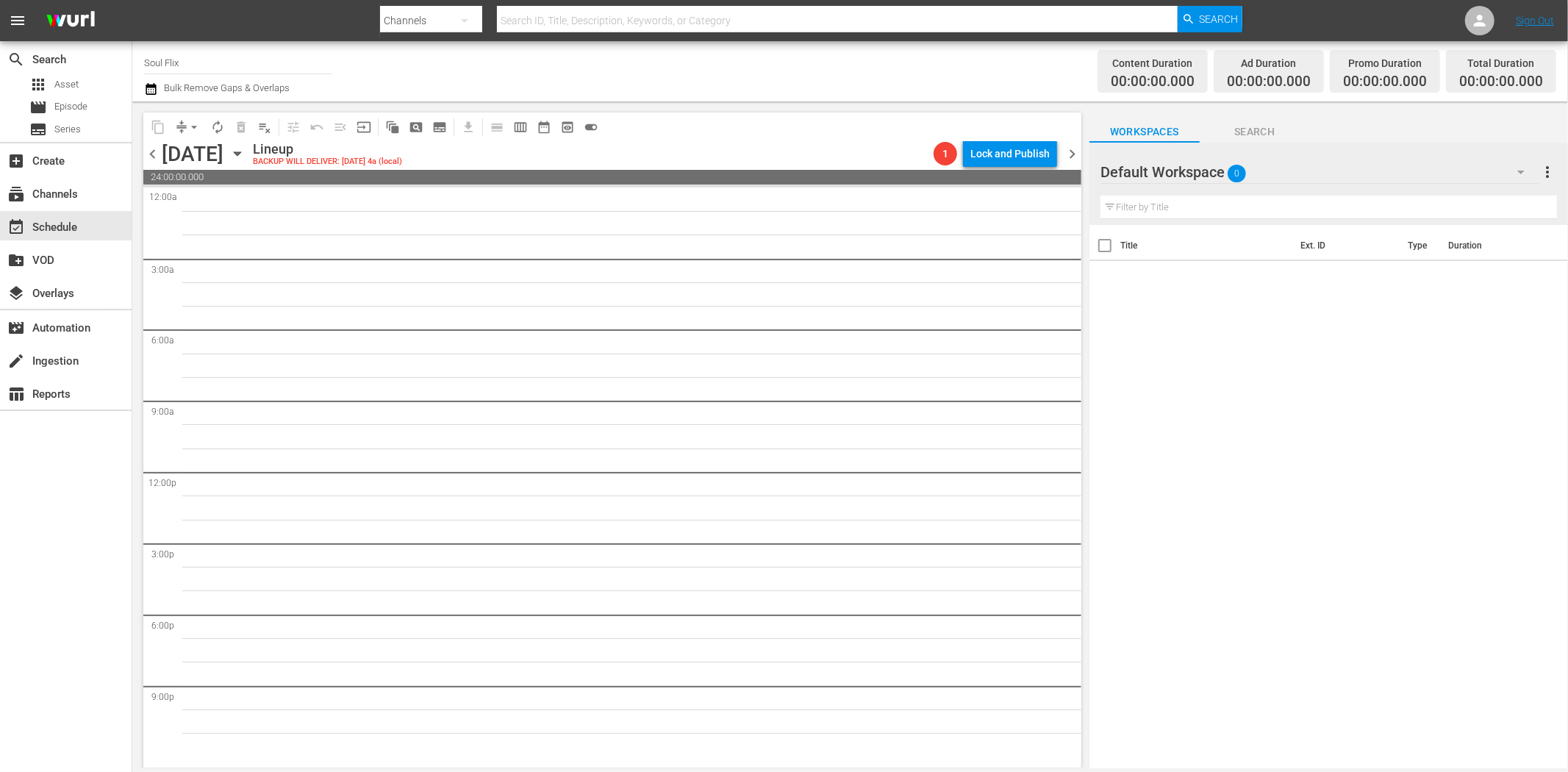
click at [246, 150] on icon "button" at bounding box center [237, 153] width 16 height 16
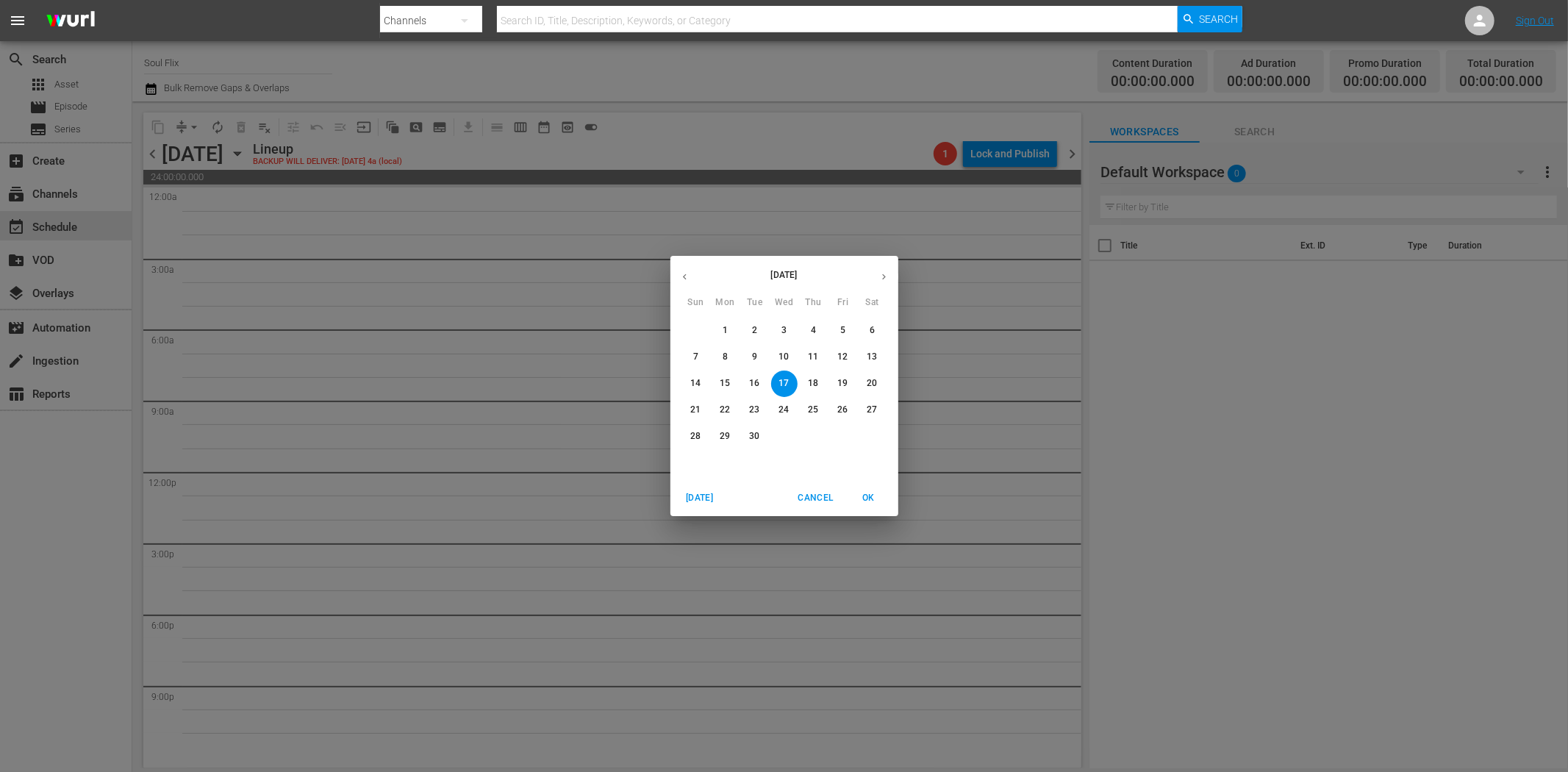
click at [682, 270] on button "button" at bounding box center [685, 276] width 28 height 28
click at [698, 406] on p "17" at bounding box center [695, 410] width 10 height 12
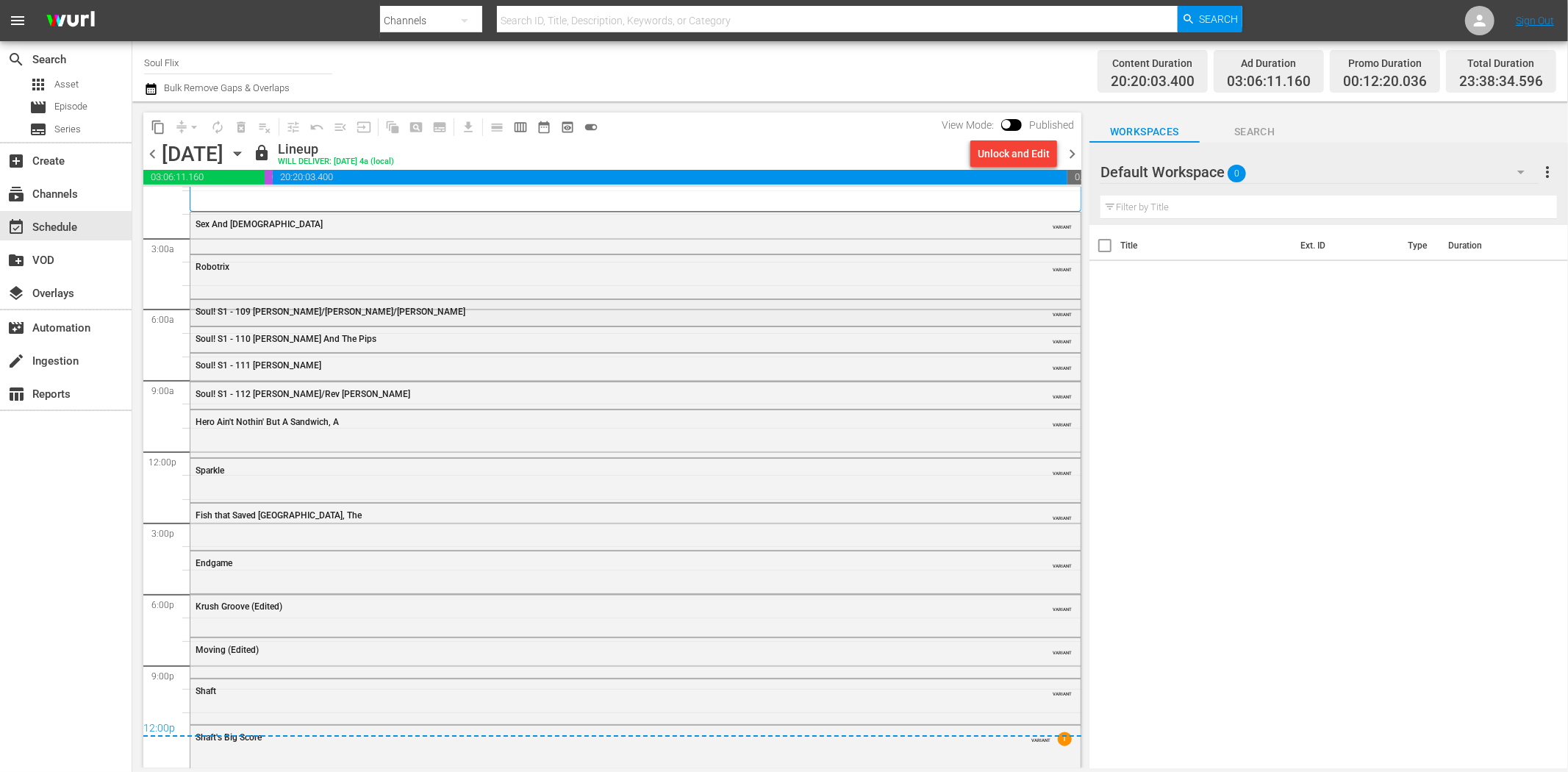
scroll to position [26, 0]
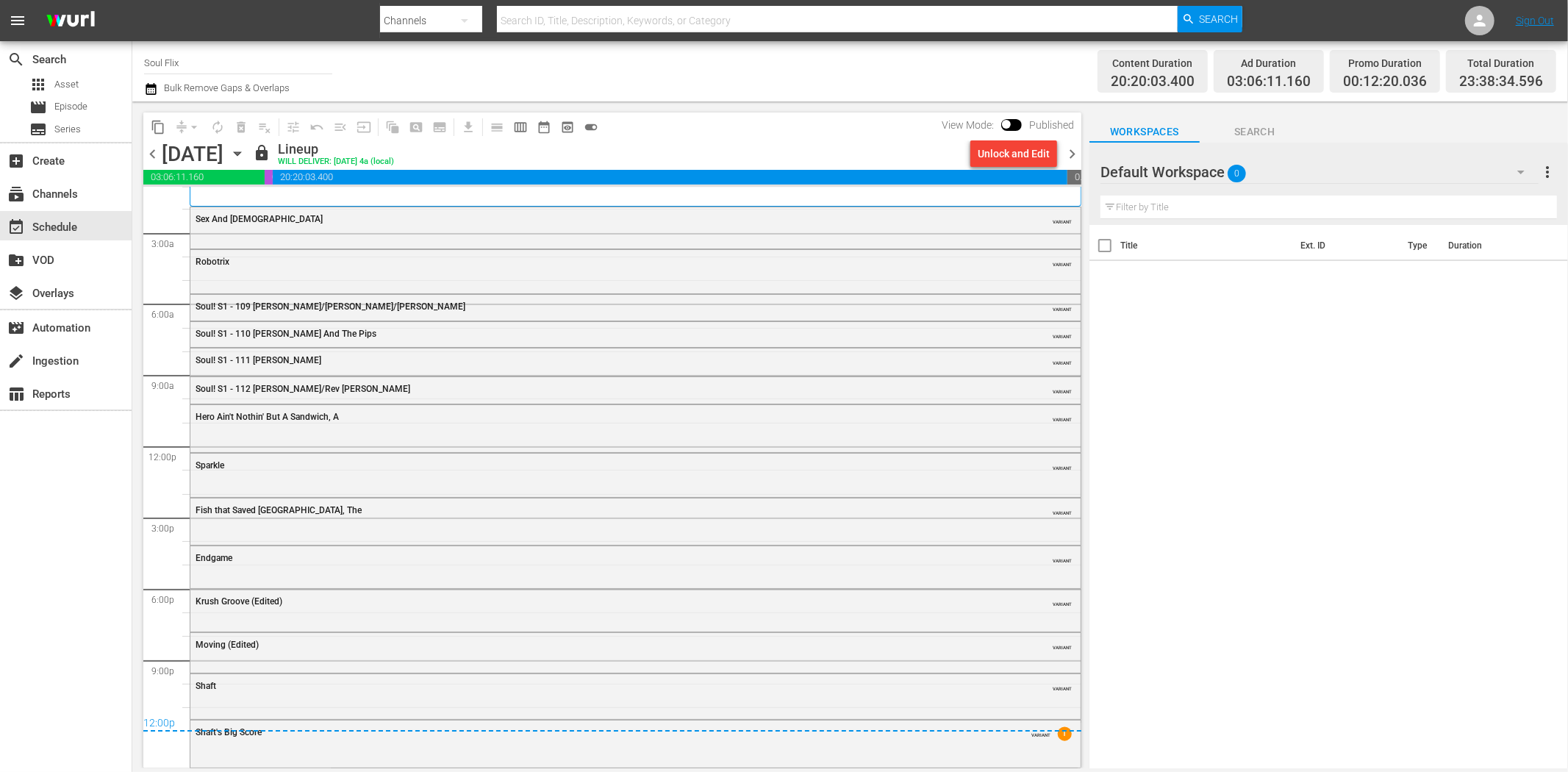
click at [1074, 149] on span "chevron_right" at bounding box center [1072, 154] width 18 height 18
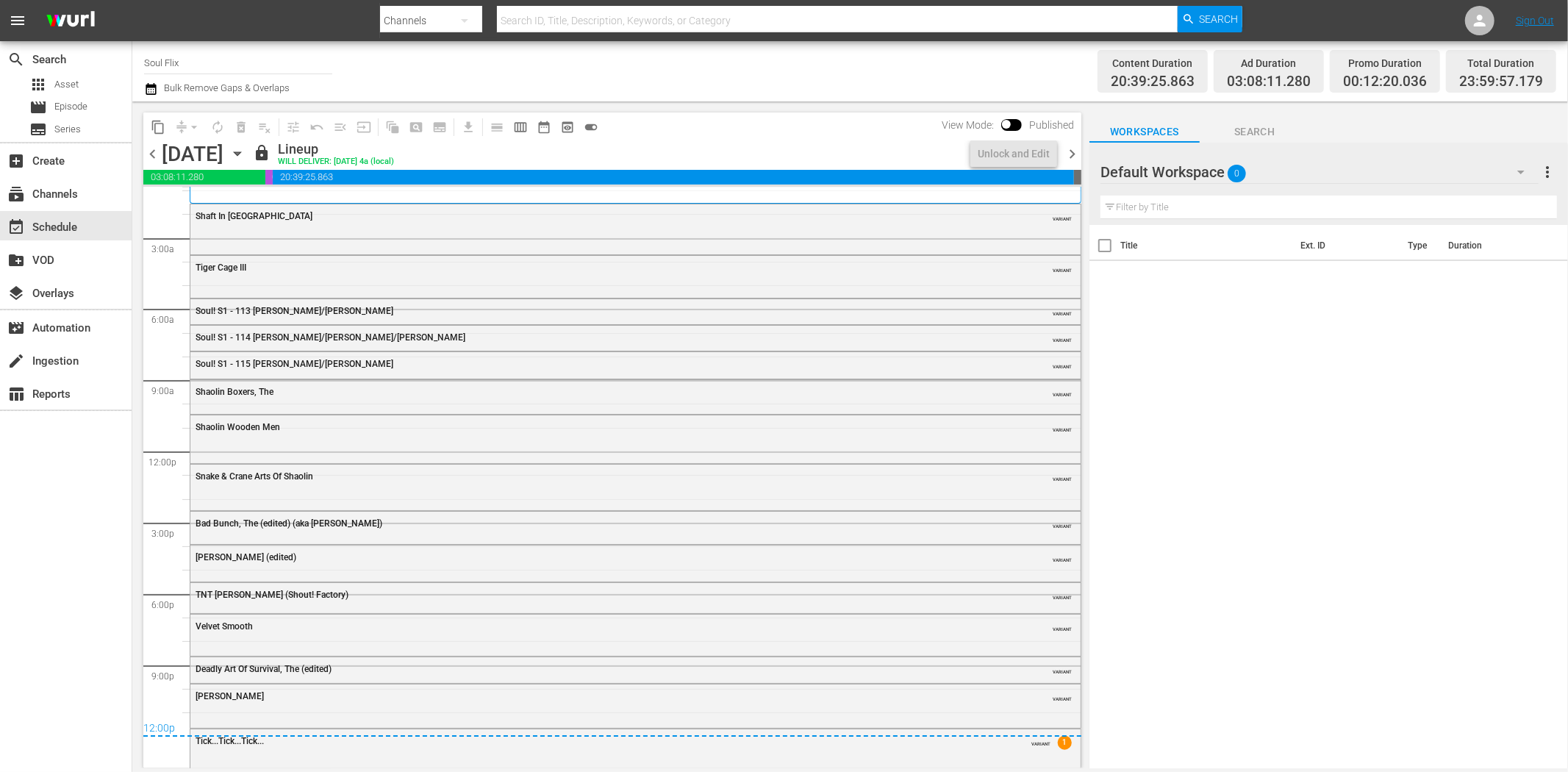
scroll to position [26, 0]
click at [1077, 147] on span "chevron_right" at bounding box center [1072, 154] width 18 height 18
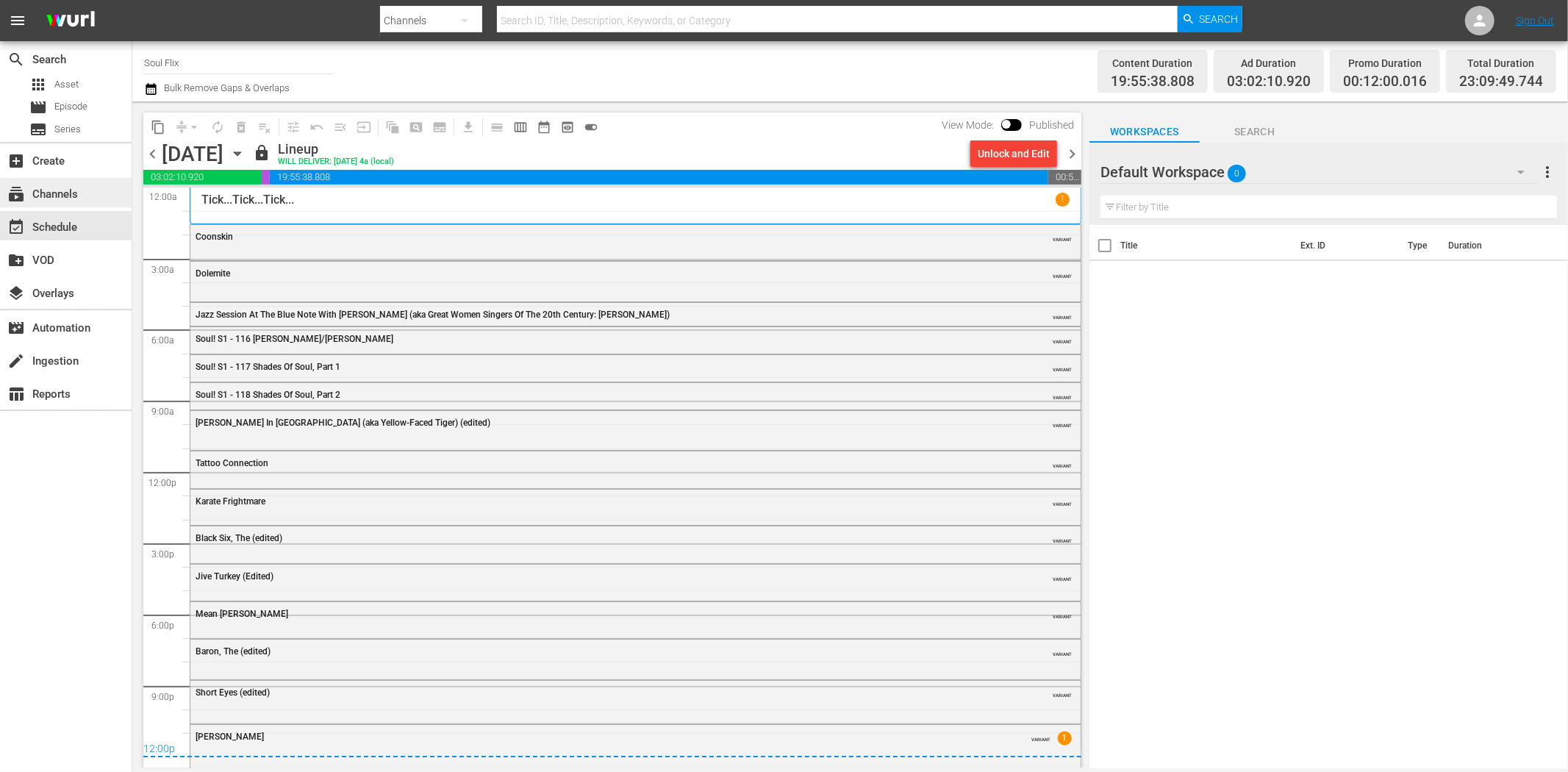
click at [78, 194] on div "subscriptions Channels" at bounding box center [41, 191] width 82 height 13
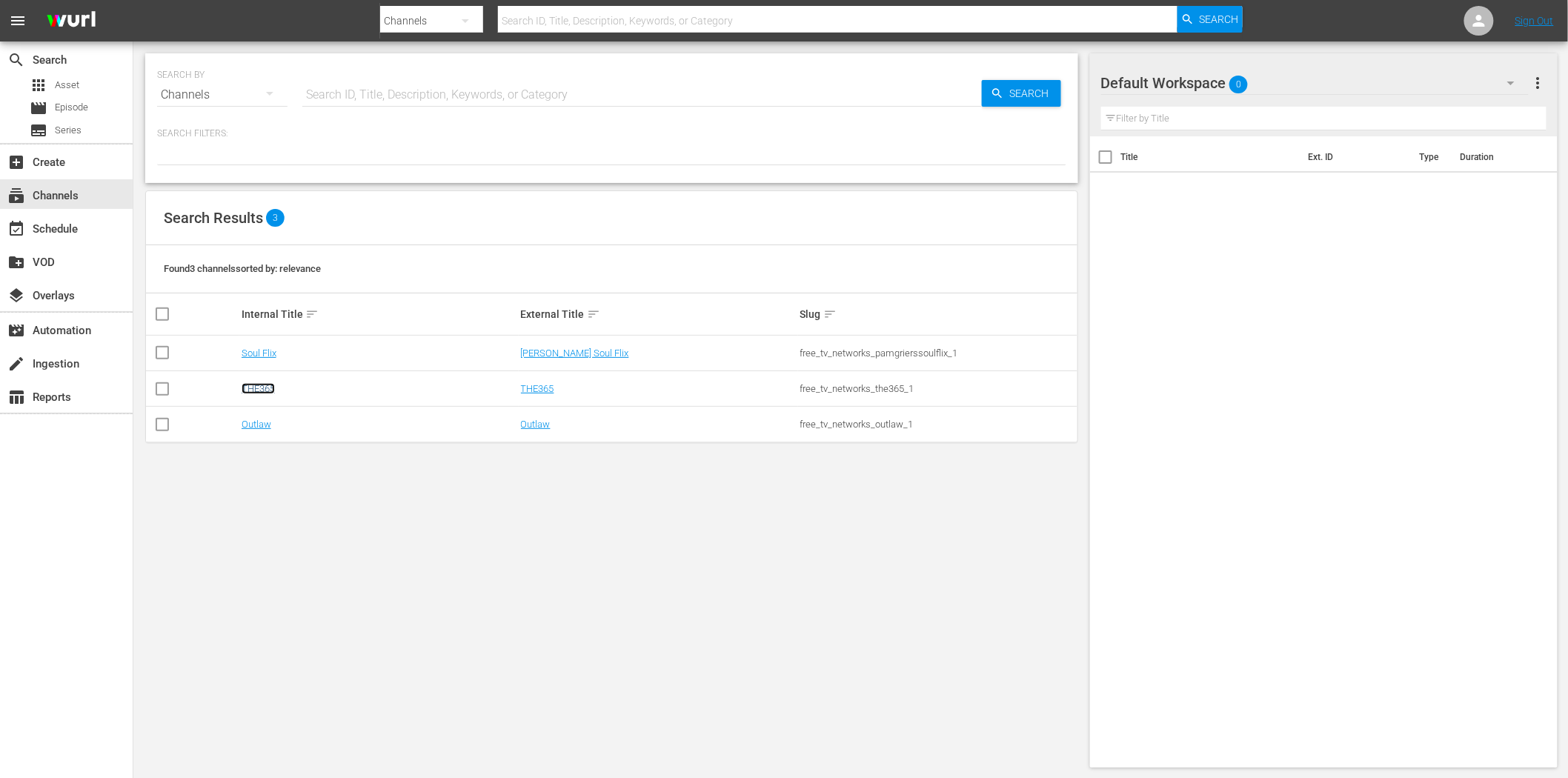
click at [251, 386] on link "THE365" at bounding box center [258, 388] width 33 height 11
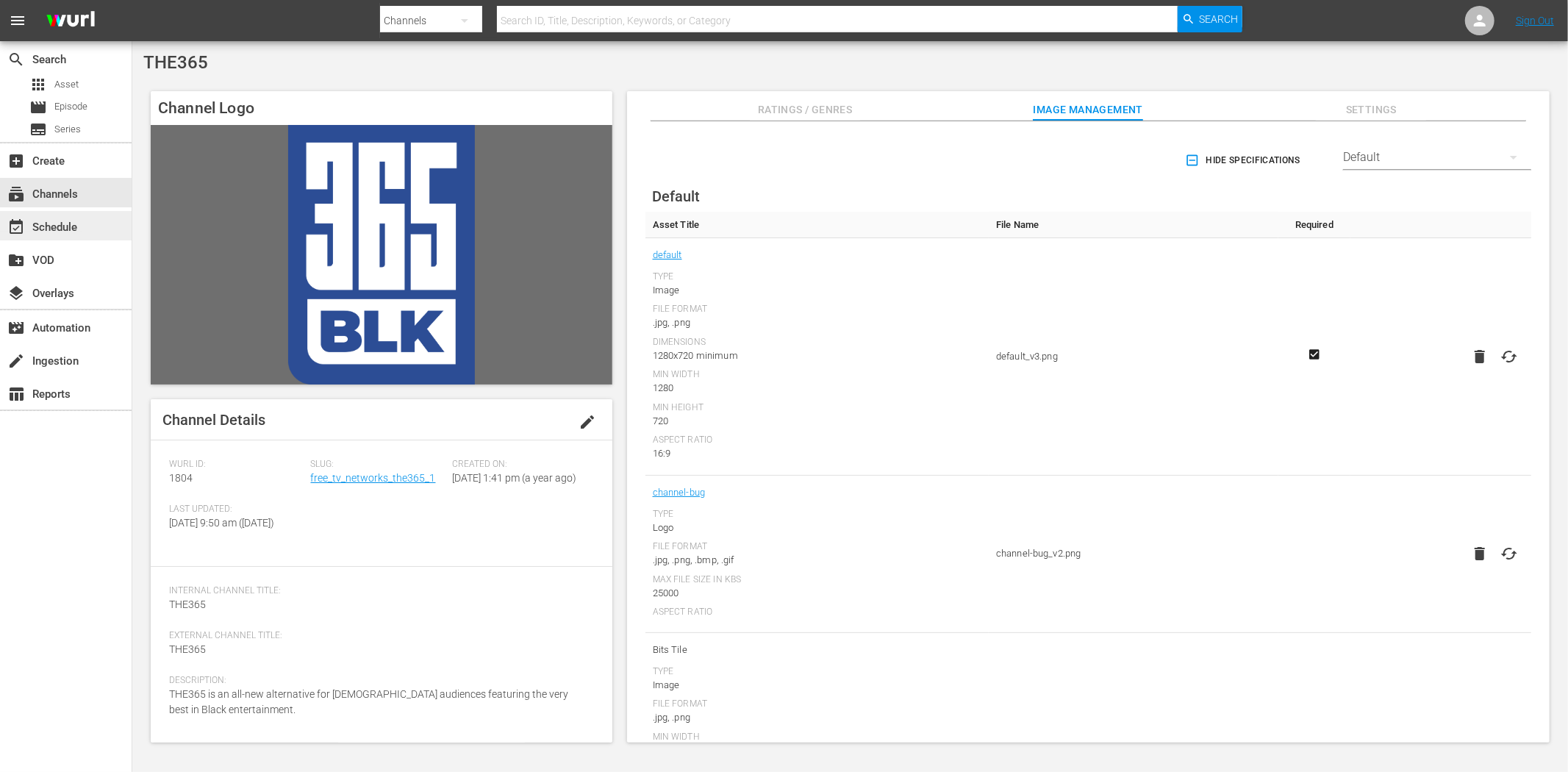
click at [64, 231] on div "event_available Schedule" at bounding box center [41, 224] width 82 height 13
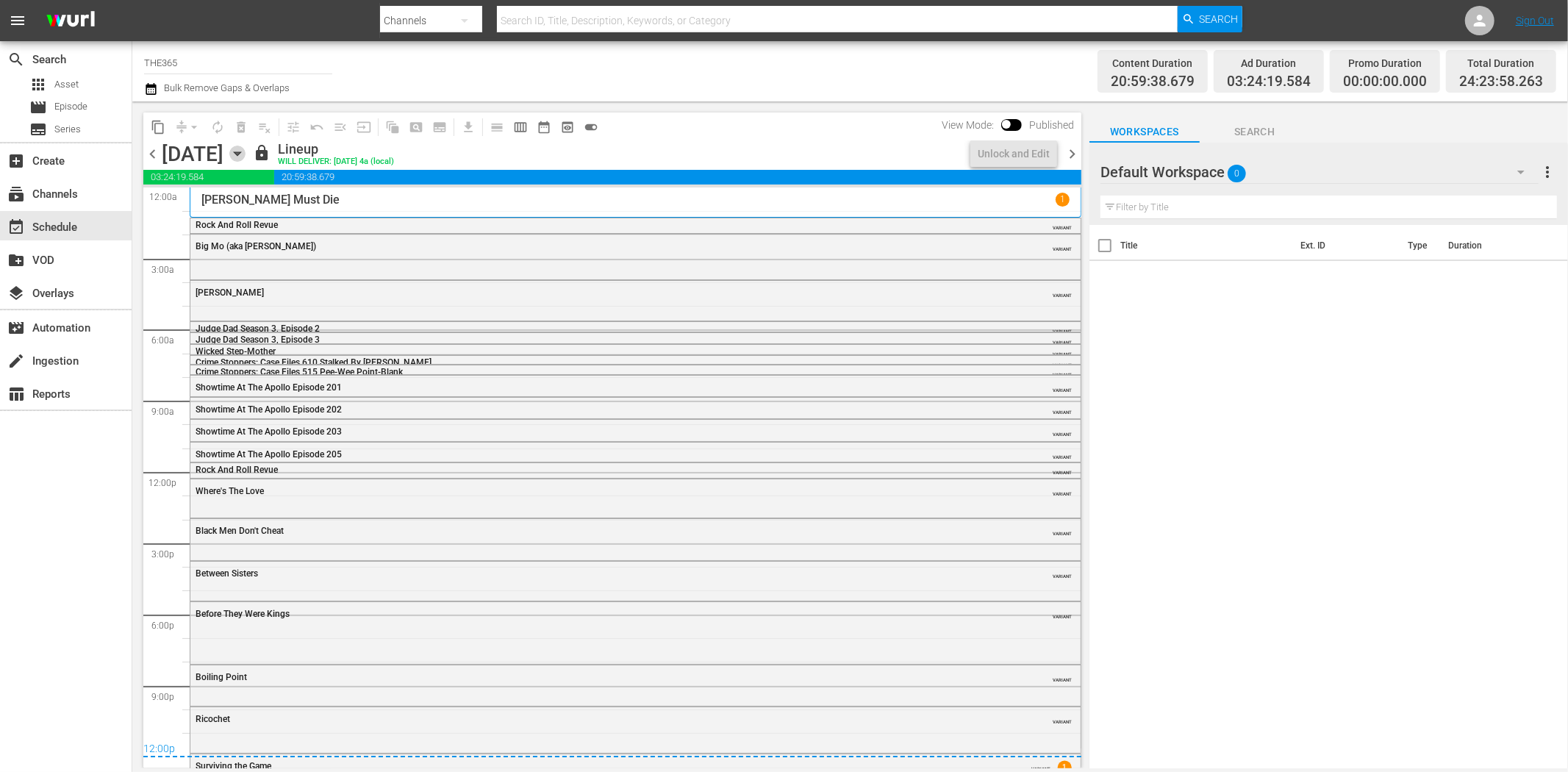
click at [246, 154] on icon "button" at bounding box center [237, 153] width 16 height 16
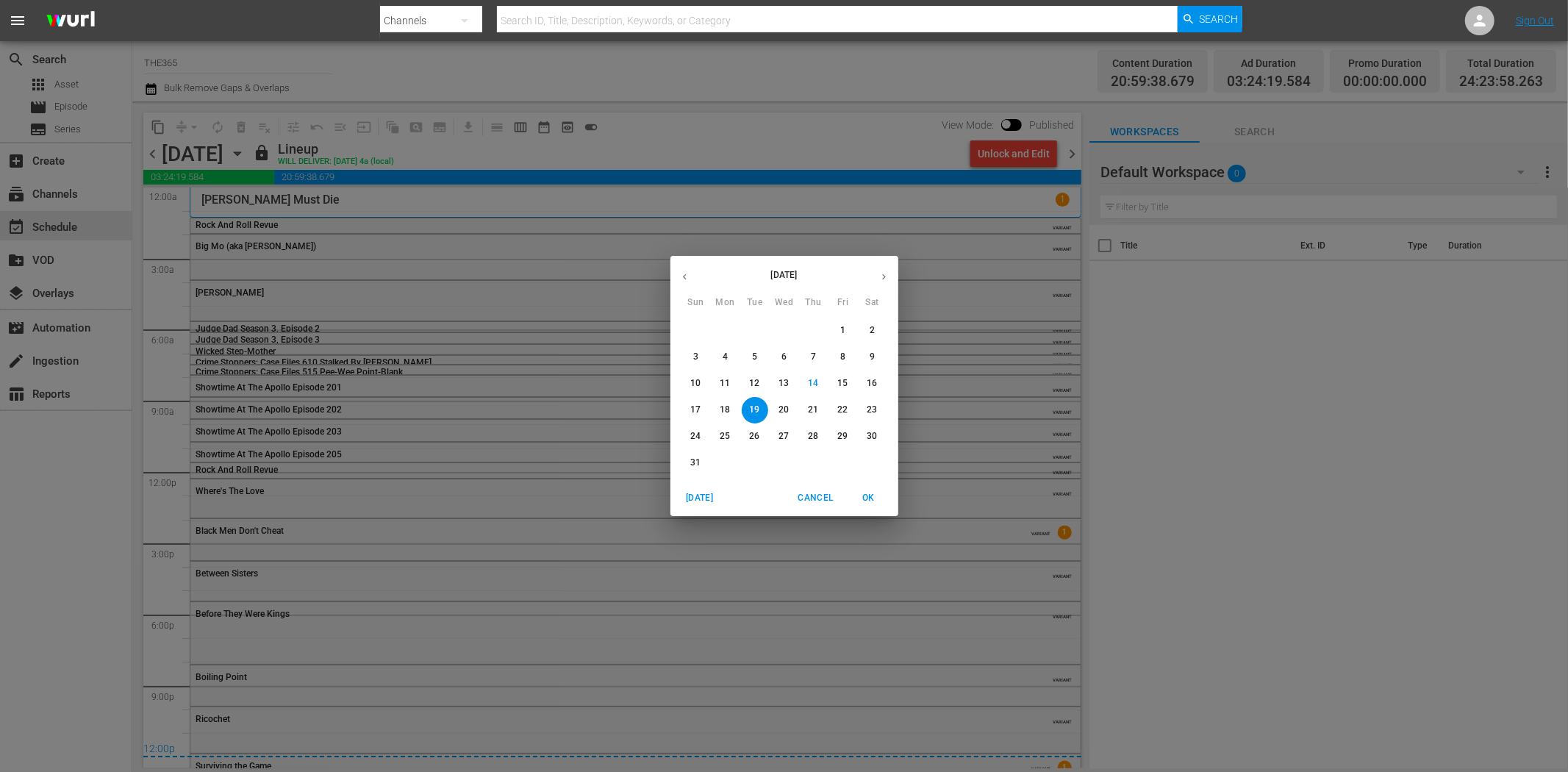
click at [785, 431] on p "27" at bounding box center [783, 436] width 10 height 12
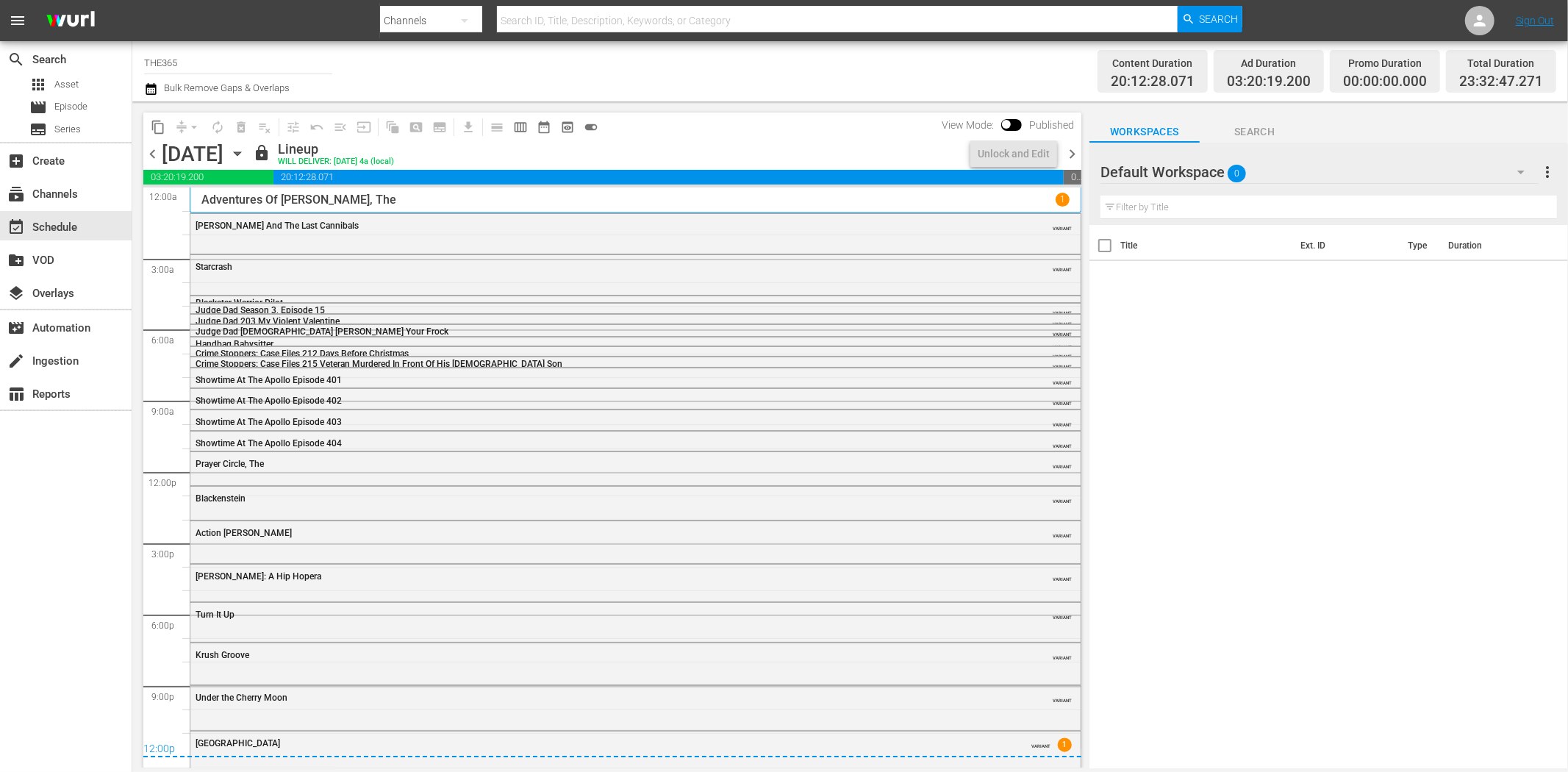
scroll to position [4, 0]
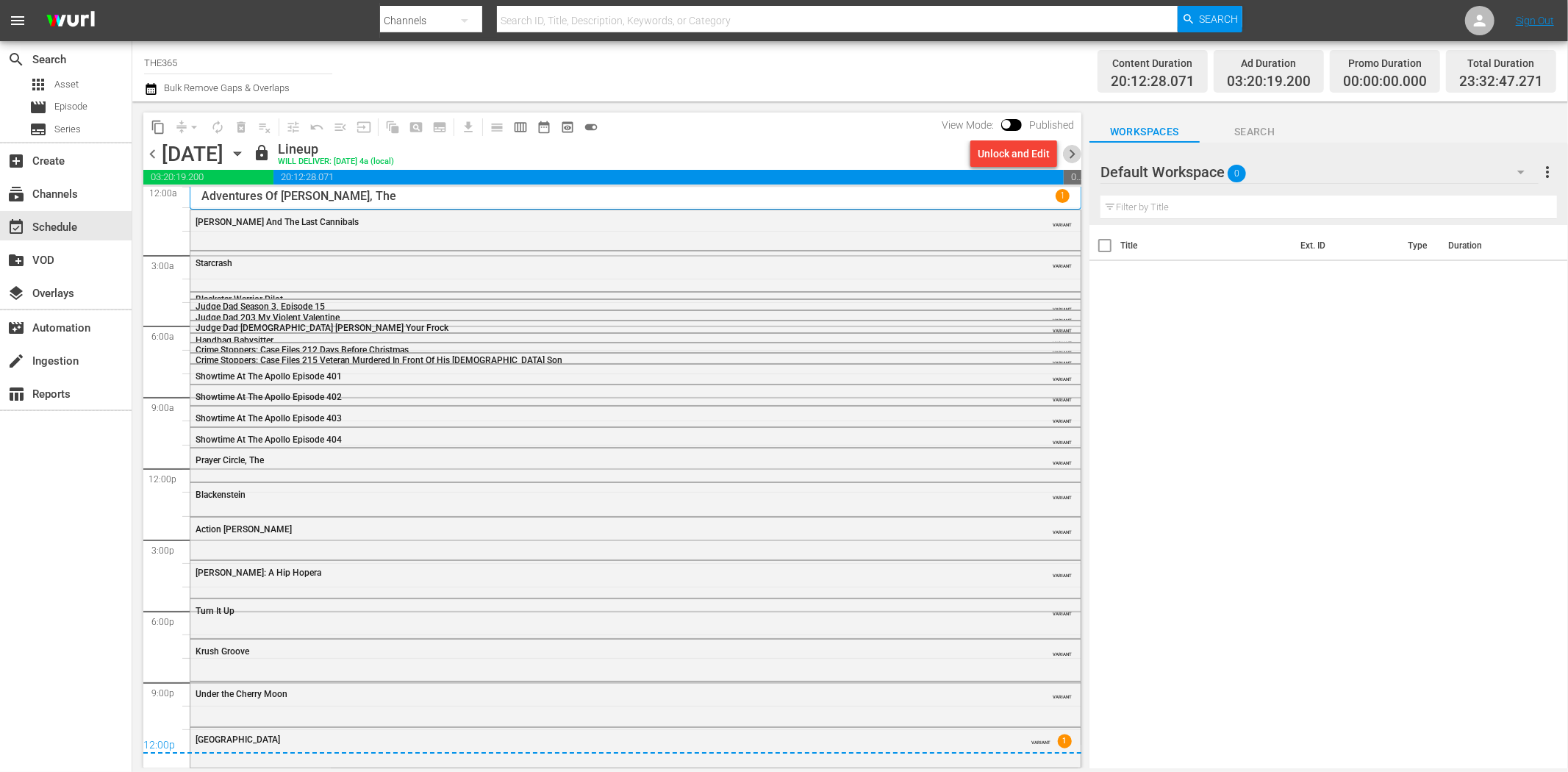
click at [1074, 149] on span "chevron_right" at bounding box center [1072, 154] width 18 height 18
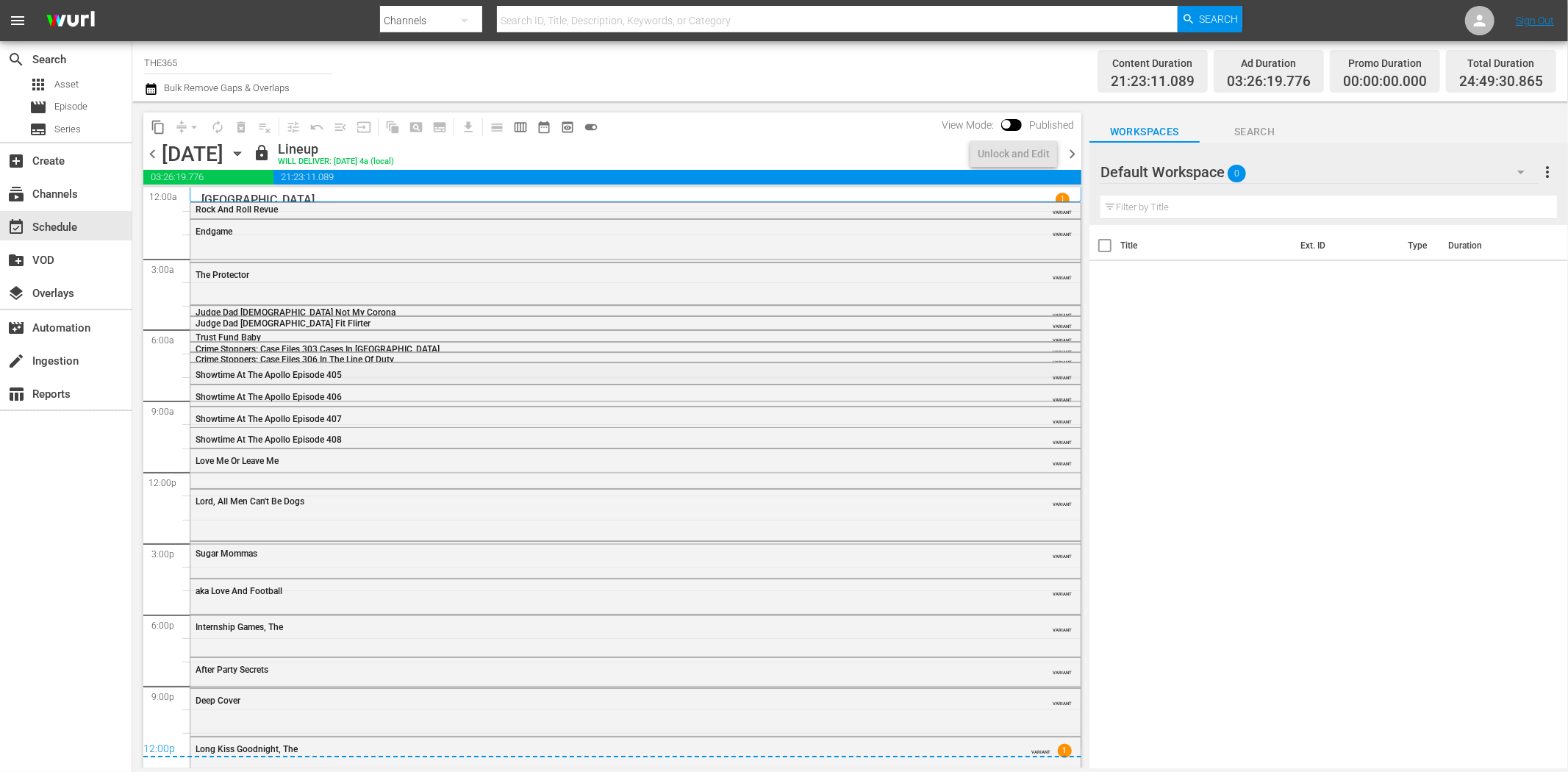
scroll to position [24, 0]
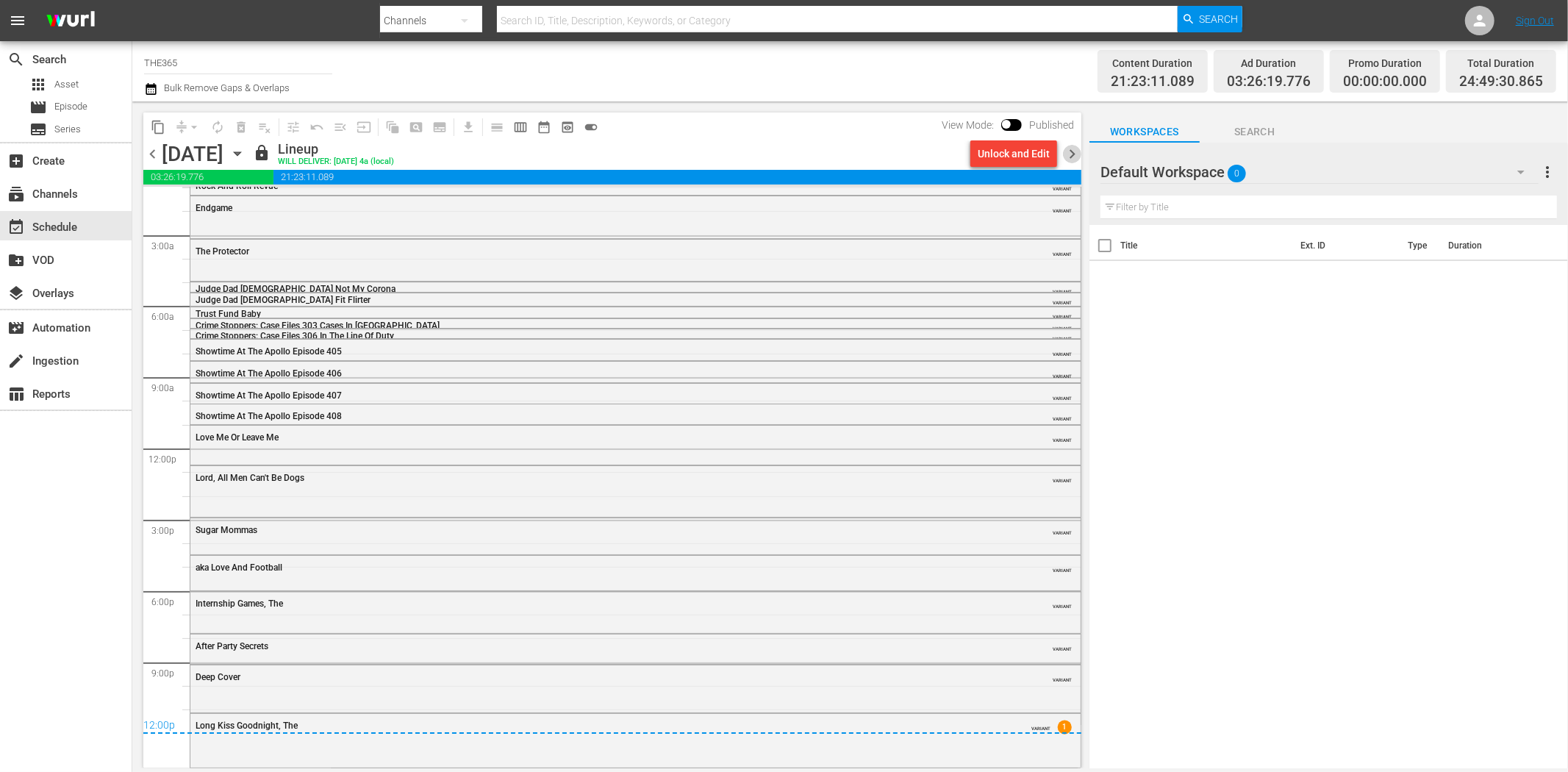
click at [1078, 157] on span "chevron_right" at bounding box center [1072, 154] width 18 height 18
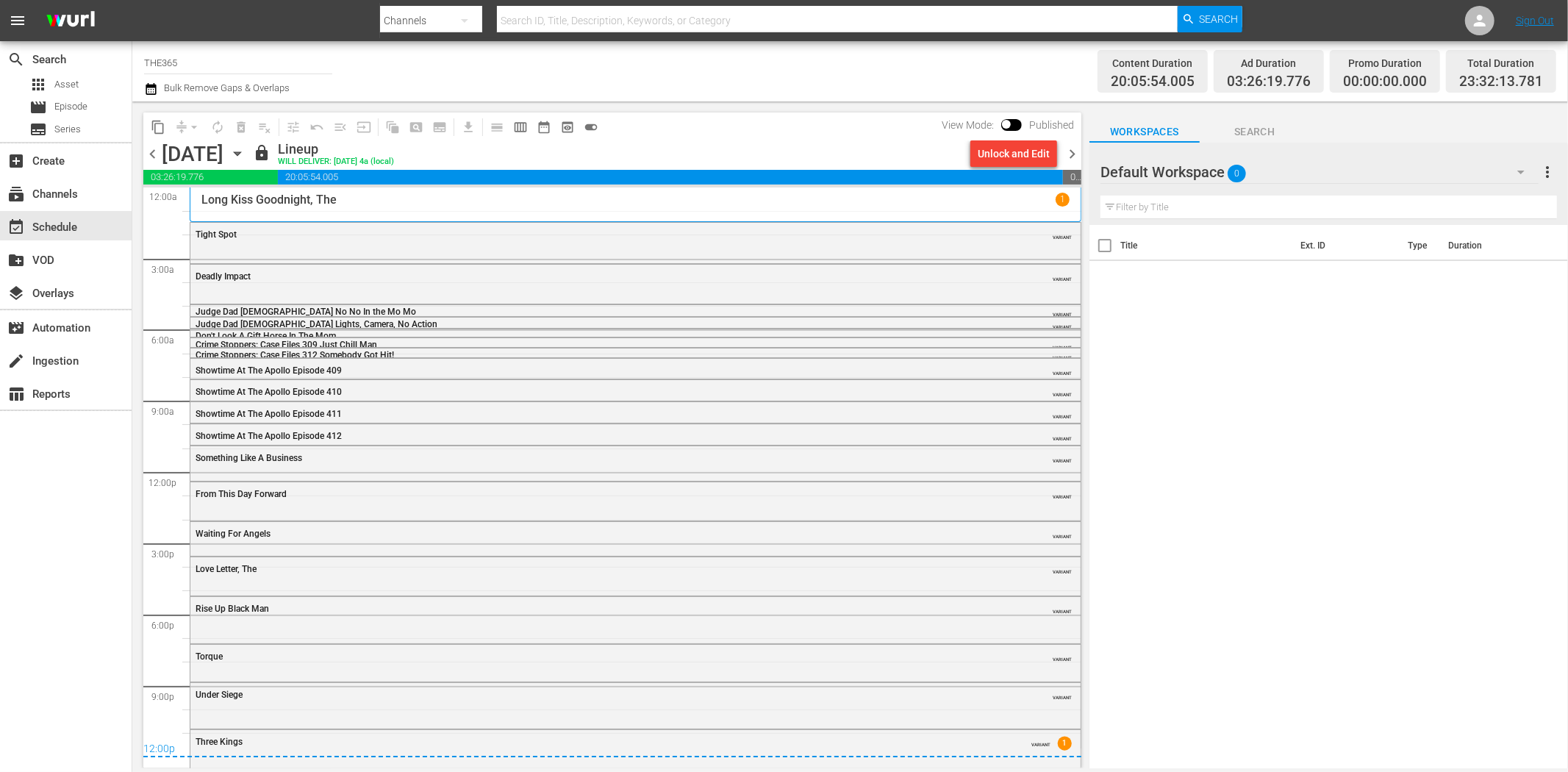
scroll to position [12, 0]
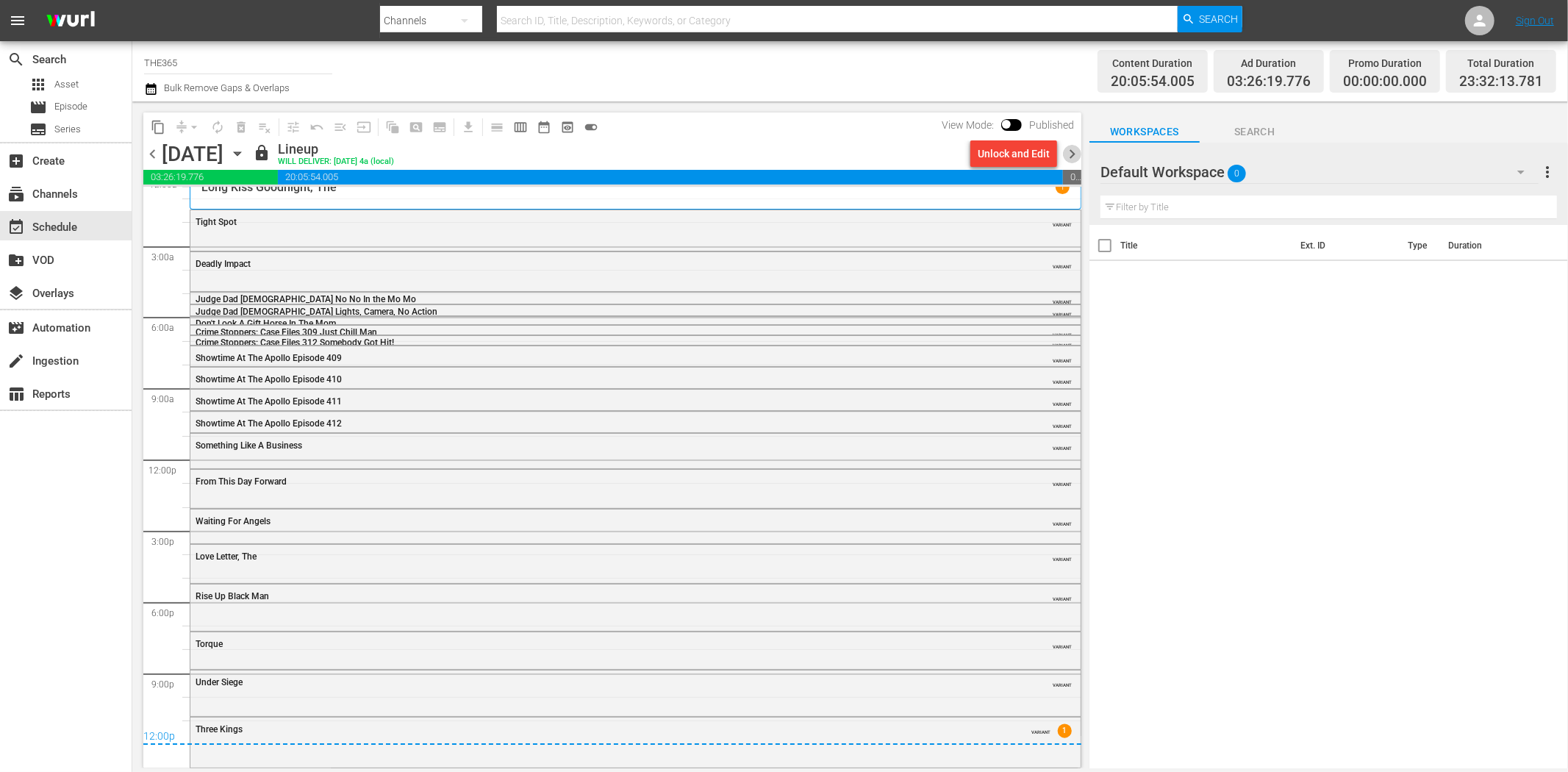
click at [1069, 147] on span "chevron_right" at bounding box center [1072, 154] width 18 height 18
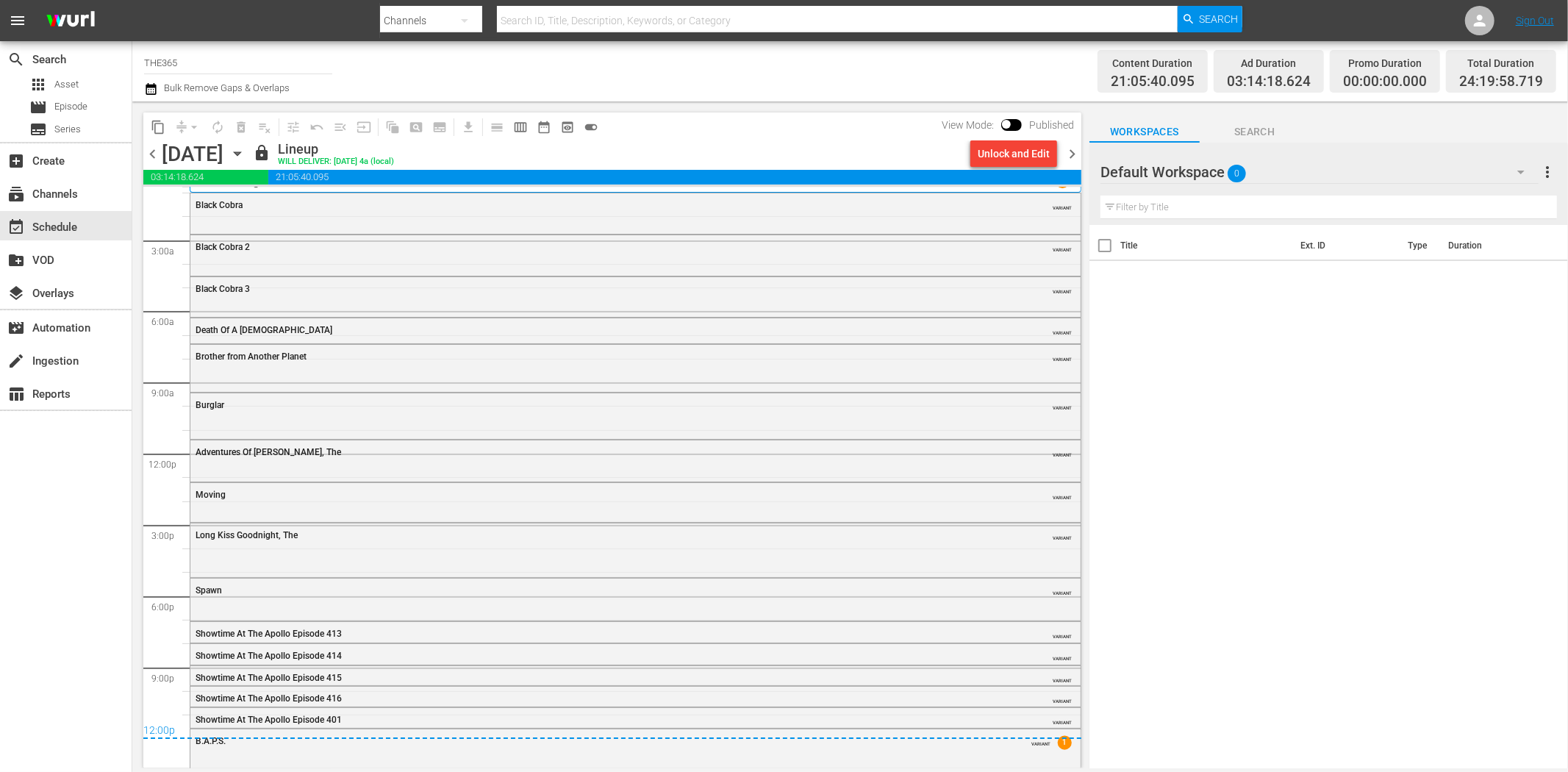
scroll to position [20, 0]
click at [1074, 150] on span "chevron_right" at bounding box center [1072, 154] width 18 height 18
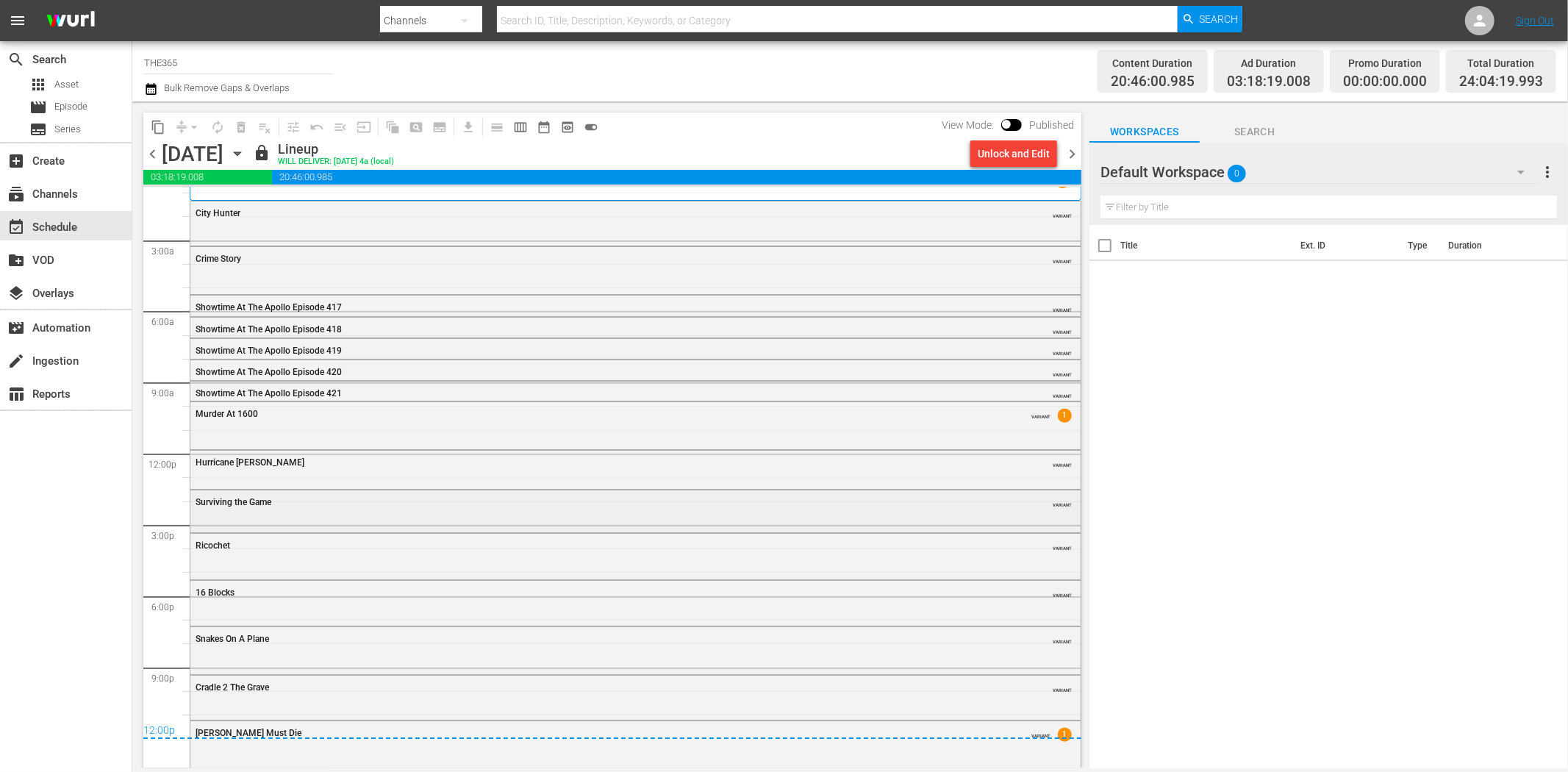
scroll to position [22, 0]
click at [1074, 149] on span "chevron_right" at bounding box center [1072, 154] width 18 height 18
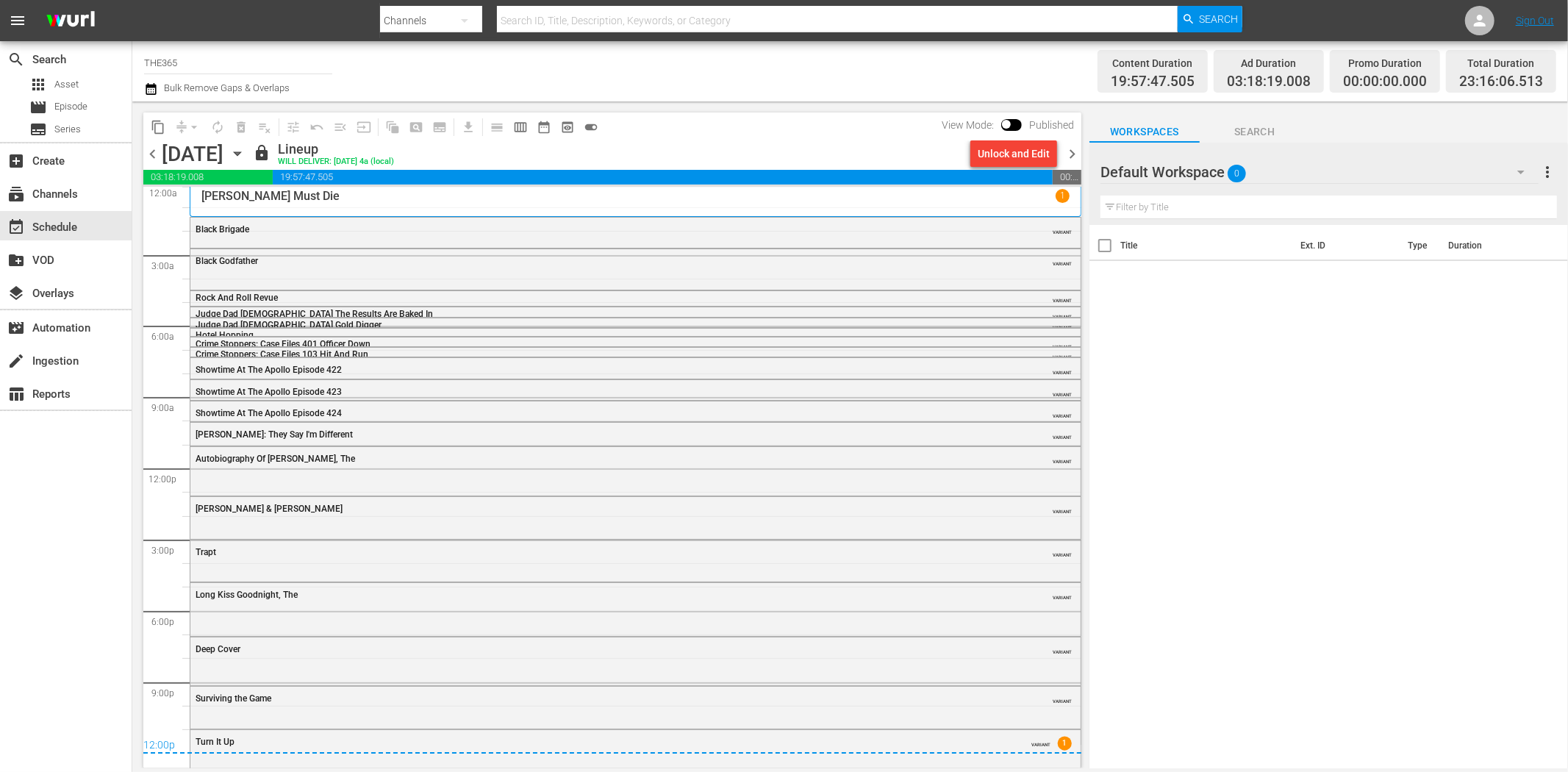
scroll to position [5, 0]
click at [1079, 150] on span "chevron_right" at bounding box center [1072, 154] width 18 height 18
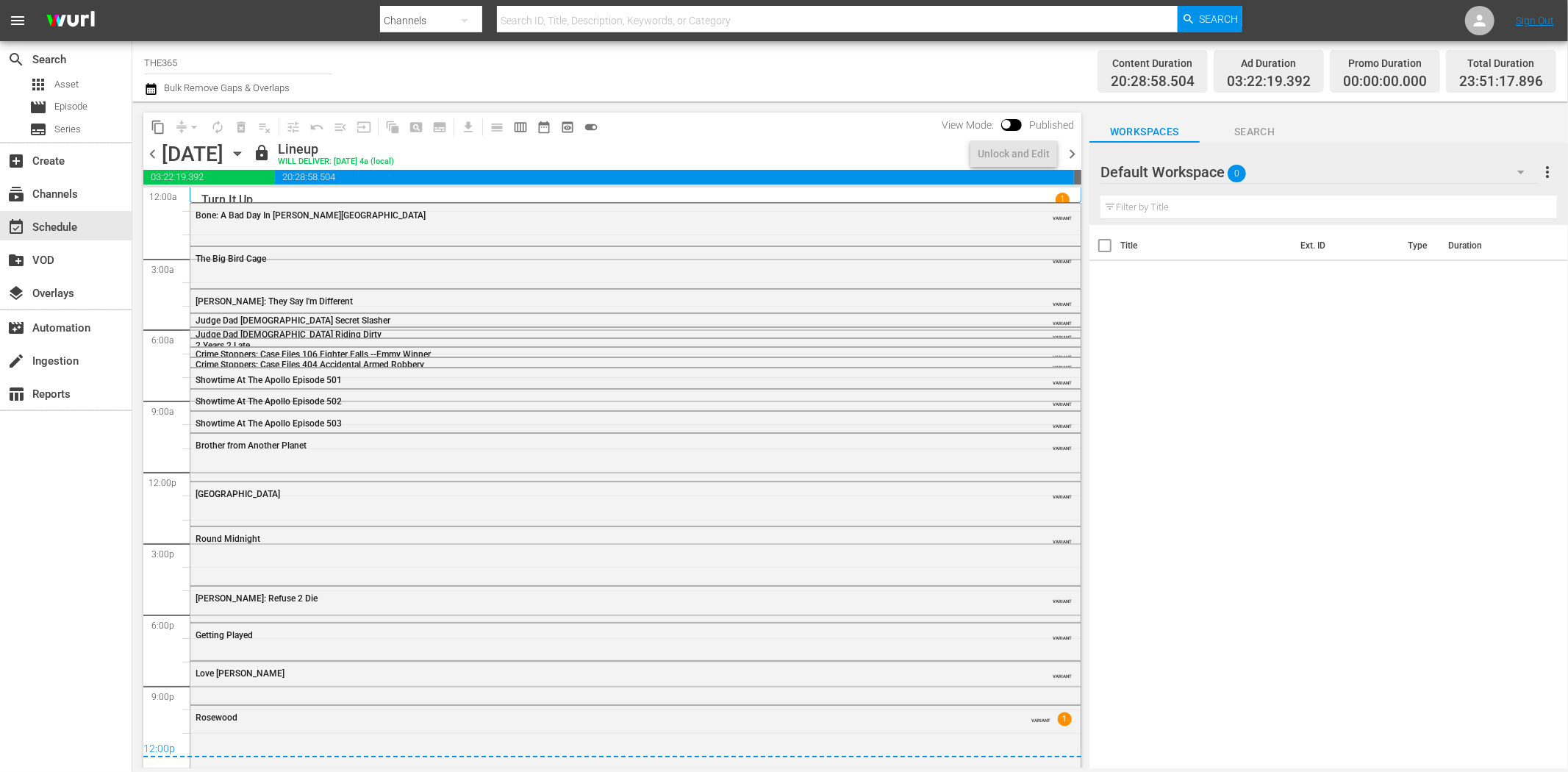
scroll to position [2, 0]
click at [1071, 150] on span "chevron_right" at bounding box center [1072, 154] width 18 height 18
